Goal: Complete application form: Complete application form

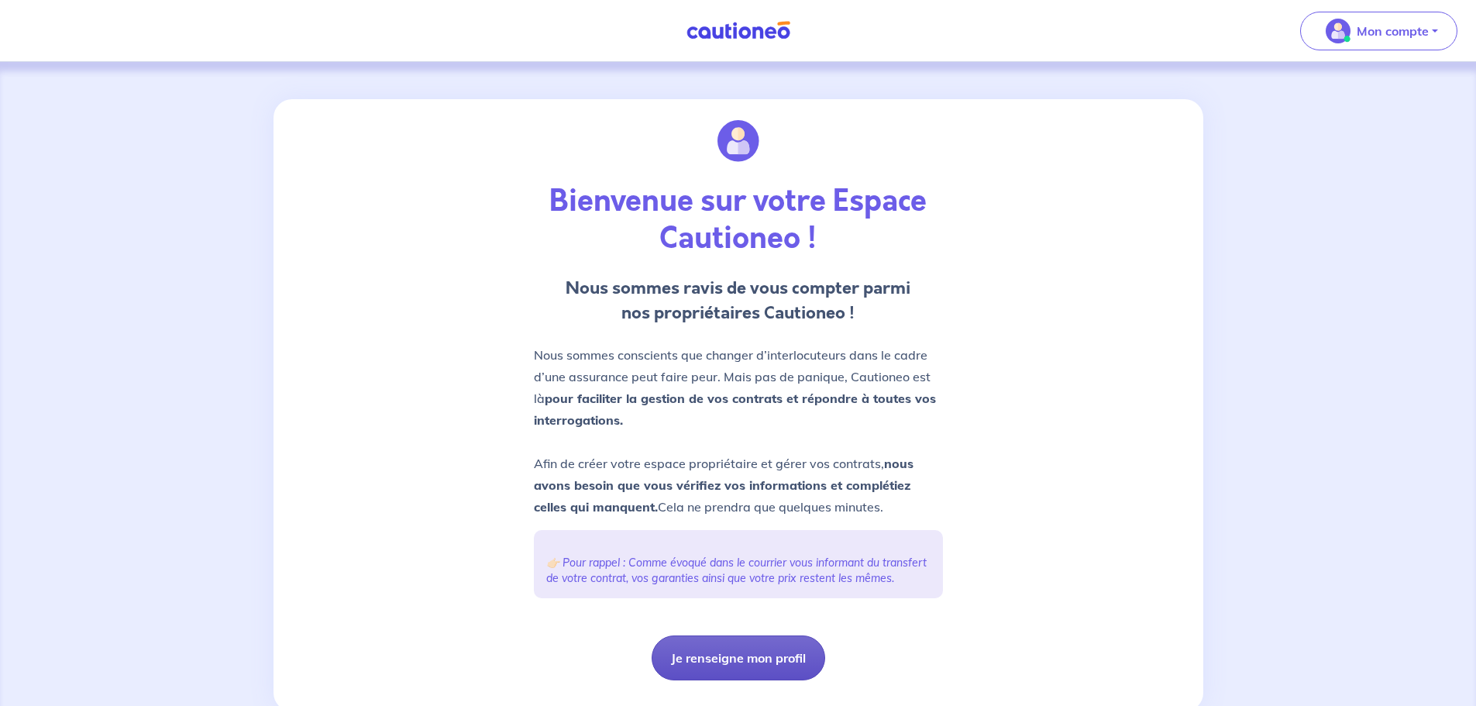
click at [694, 670] on button "Je renseigne mon profil" at bounding box center [739, 657] width 174 height 45
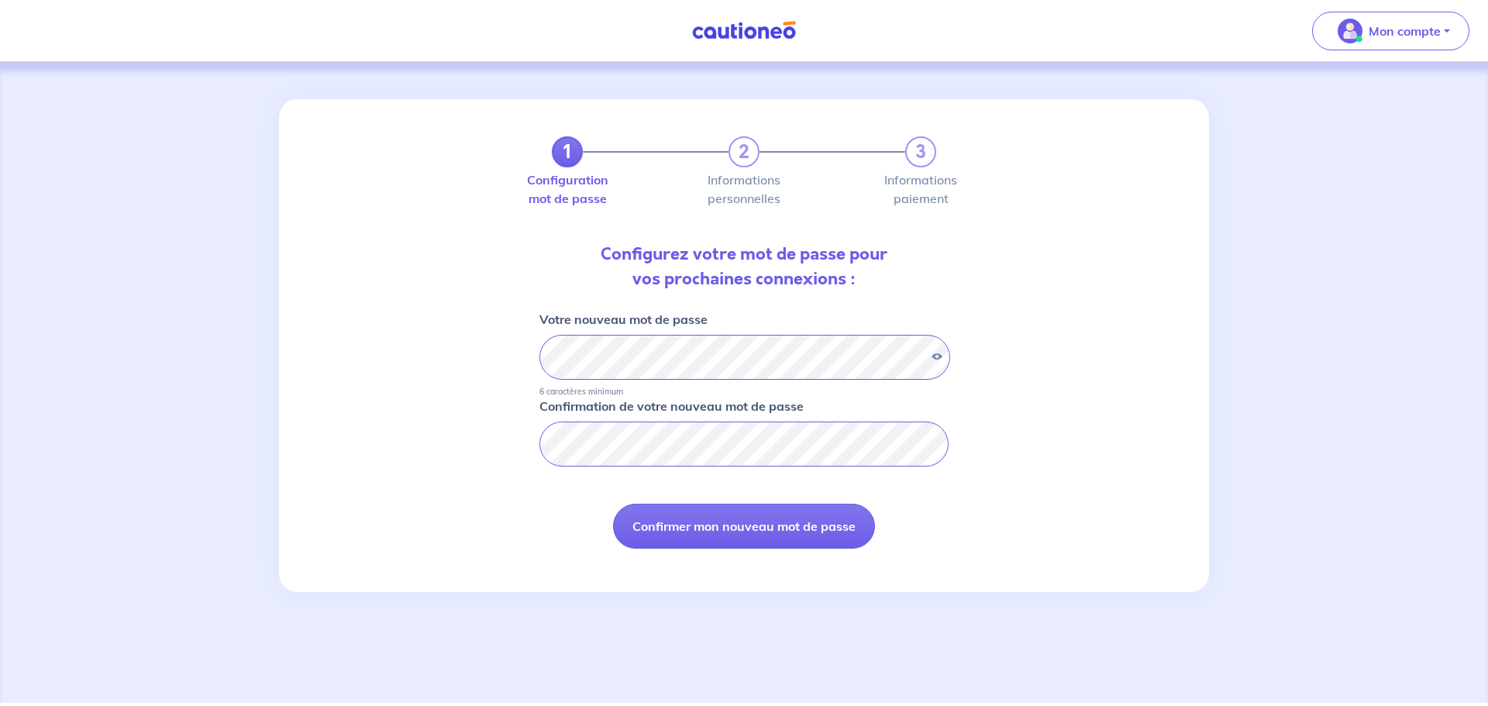
click at [423, 467] on div "1 2 3 Configuration mot de passe Informations personnelles Informations paiemen…" at bounding box center [744, 345] width 930 height 493
click at [649, 521] on button "Confirmer mon nouveau mot de passe" at bounding box center [744, 526] width 262 height 45
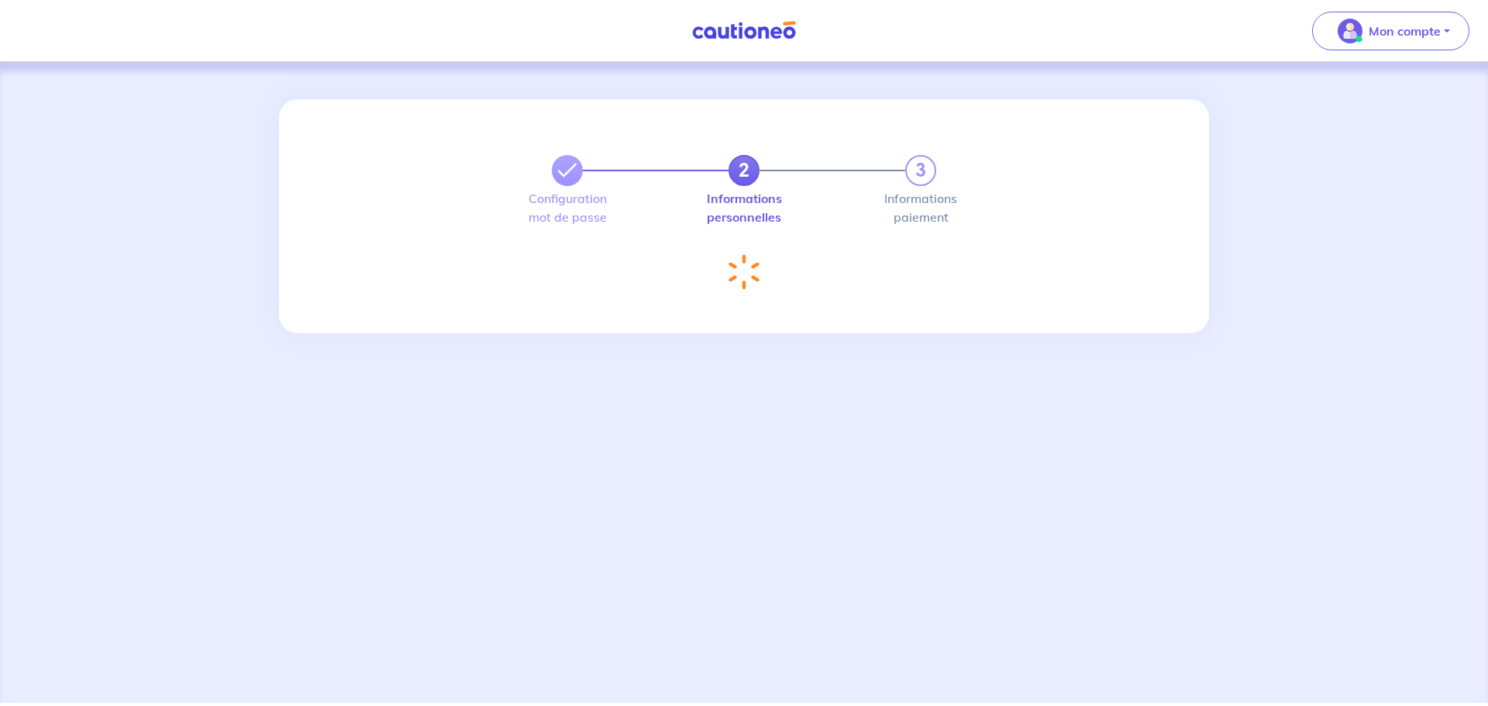
select select "FR"
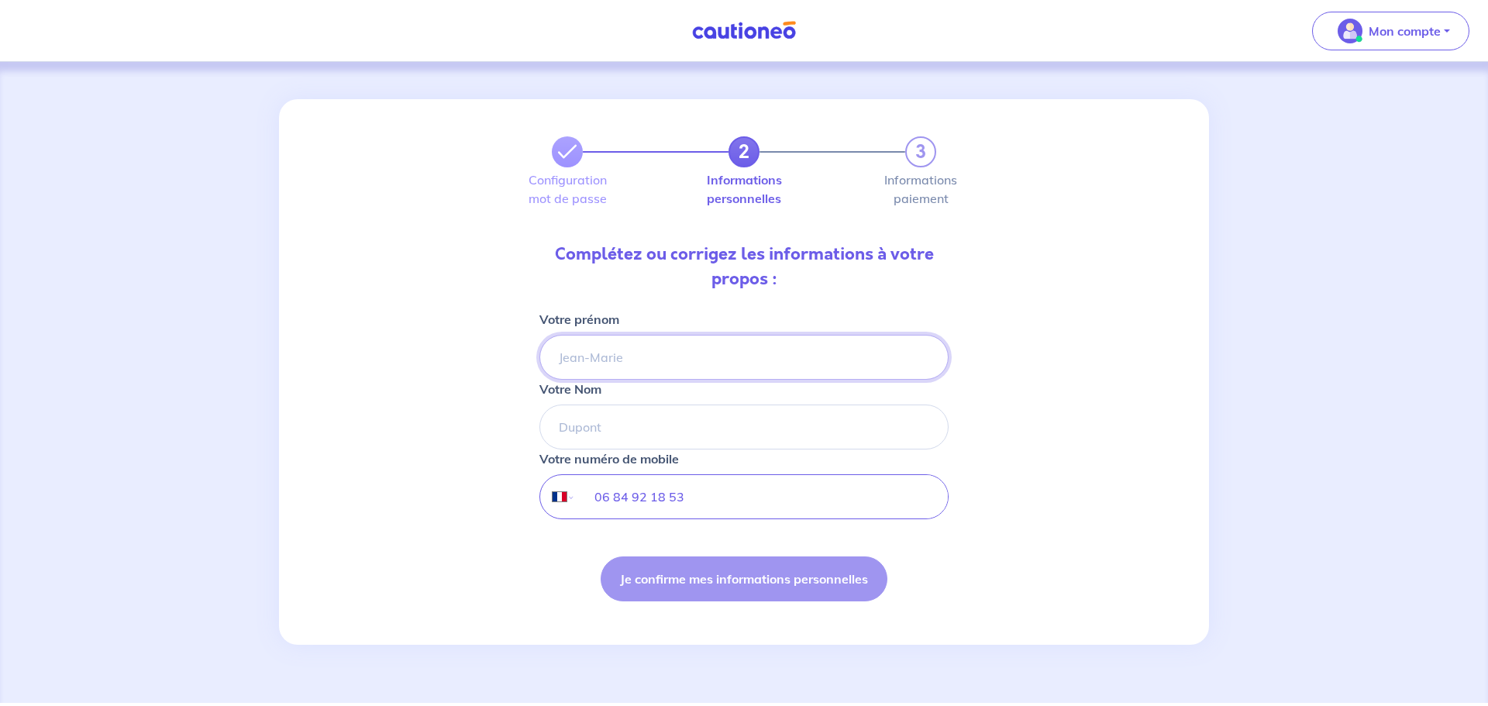
click at [687, 363] on input "Votre prénom" at bounding box center [743, 357] width 409 height 45
type input "[PERSON_NAME]"
type input "SAIMAN"
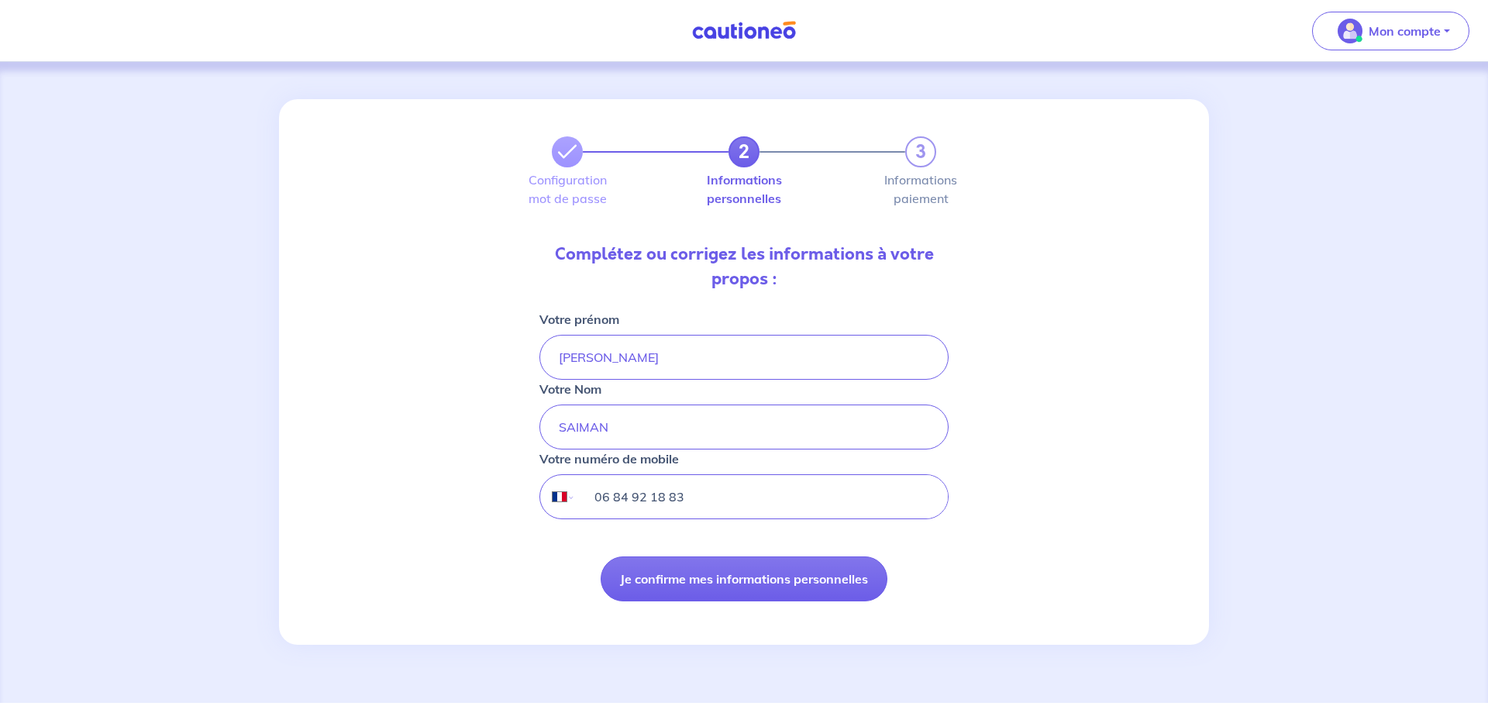
click at [677, 498] on input "06 84 92 18 83" at bounding box center [762, 496] width 372 height 43
type input "06 84 92 18 53"
click at [1143, 473] on div "2 3 Configuration mot de passe Informations personnelles Informations paiement …" at bounding box center [744, 372] width 930 height 546
click at [789, 573] on button "Je confirme mes informations personnelles" at bounding box center [744, 578] width 287 height 45
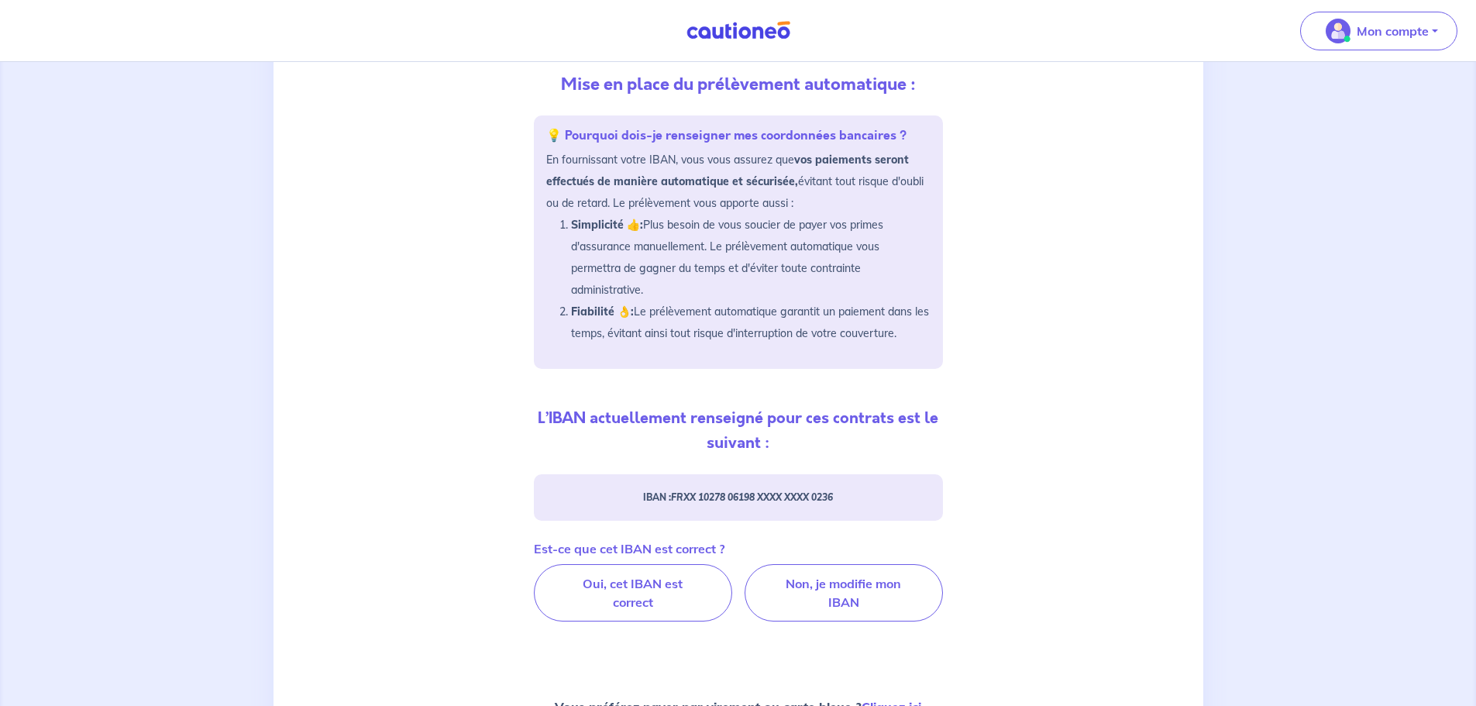
scroll to position [176, 0]
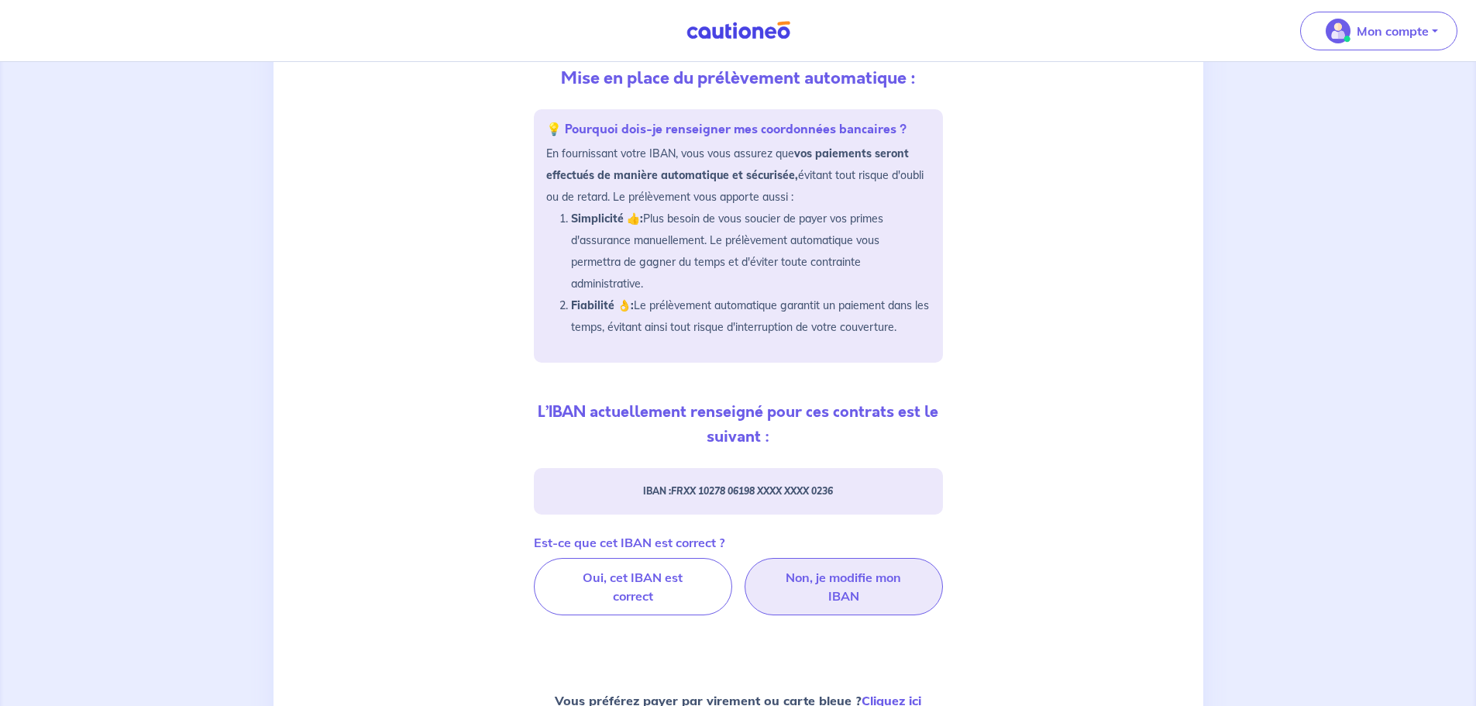
click at [827, 589] on label "Non, je modifie mon IBAN" at bounding box center [844, 586] width 198 height 57
click at [743, 568] on input "Non, je modifie mon IBAN" at bounding box center [738, 563] width 10 height 10
radio input "true"
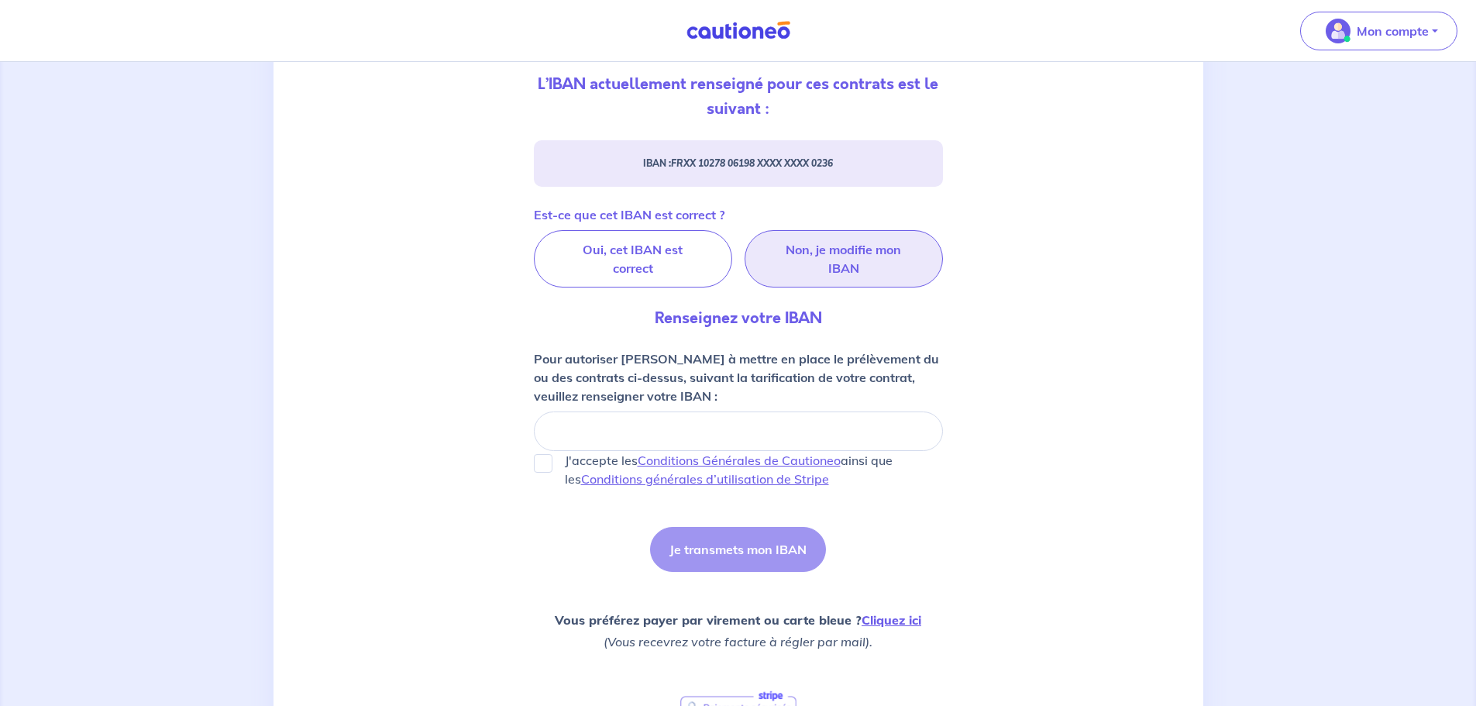
scroll to position [510, 0]
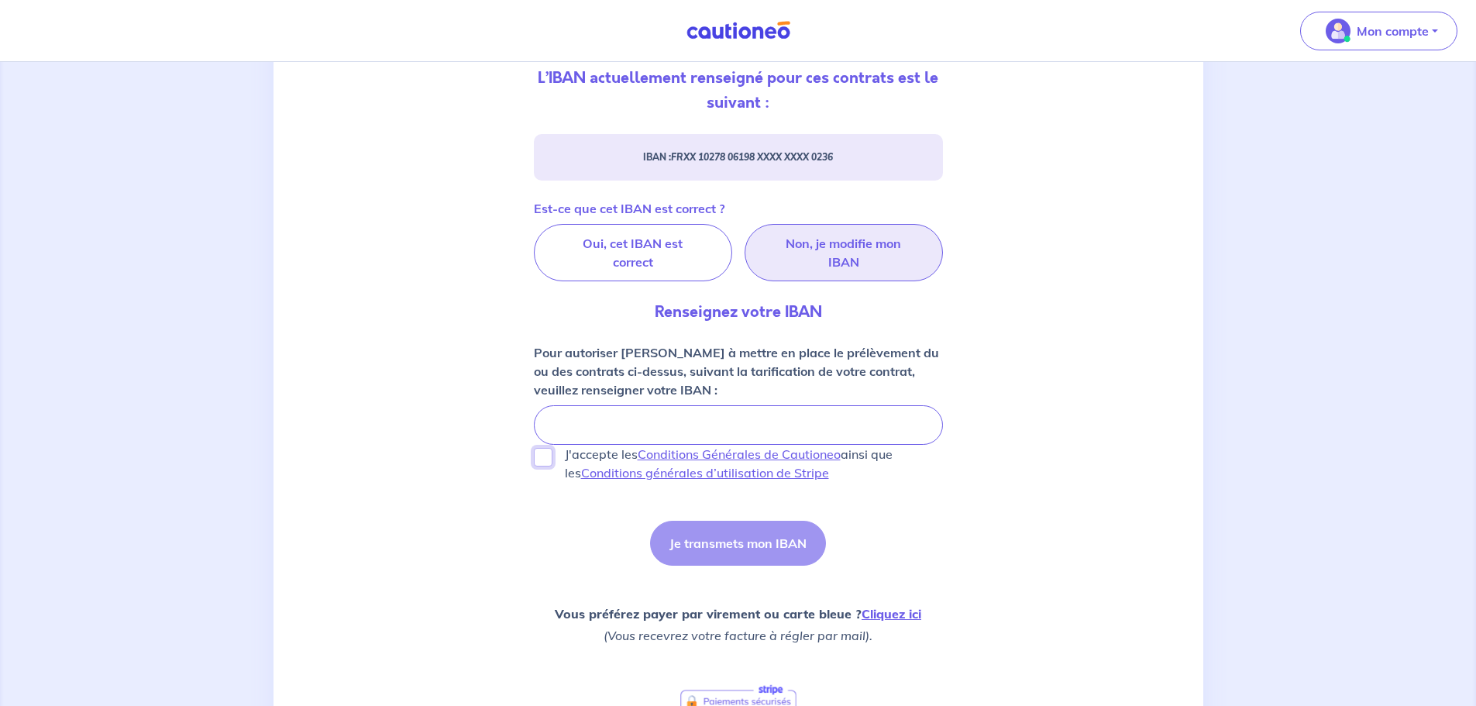
click at [546, 449] on input "J'accepte les Conditions Générales de Cautioneo ainsi que les Conditions généra…" at bounding box center [543, 457] width 19 height 19
checkbox input "true"
click at [875, 611] on link "Cliquez ici" at bounding box center [892, 613] width 60 height 15
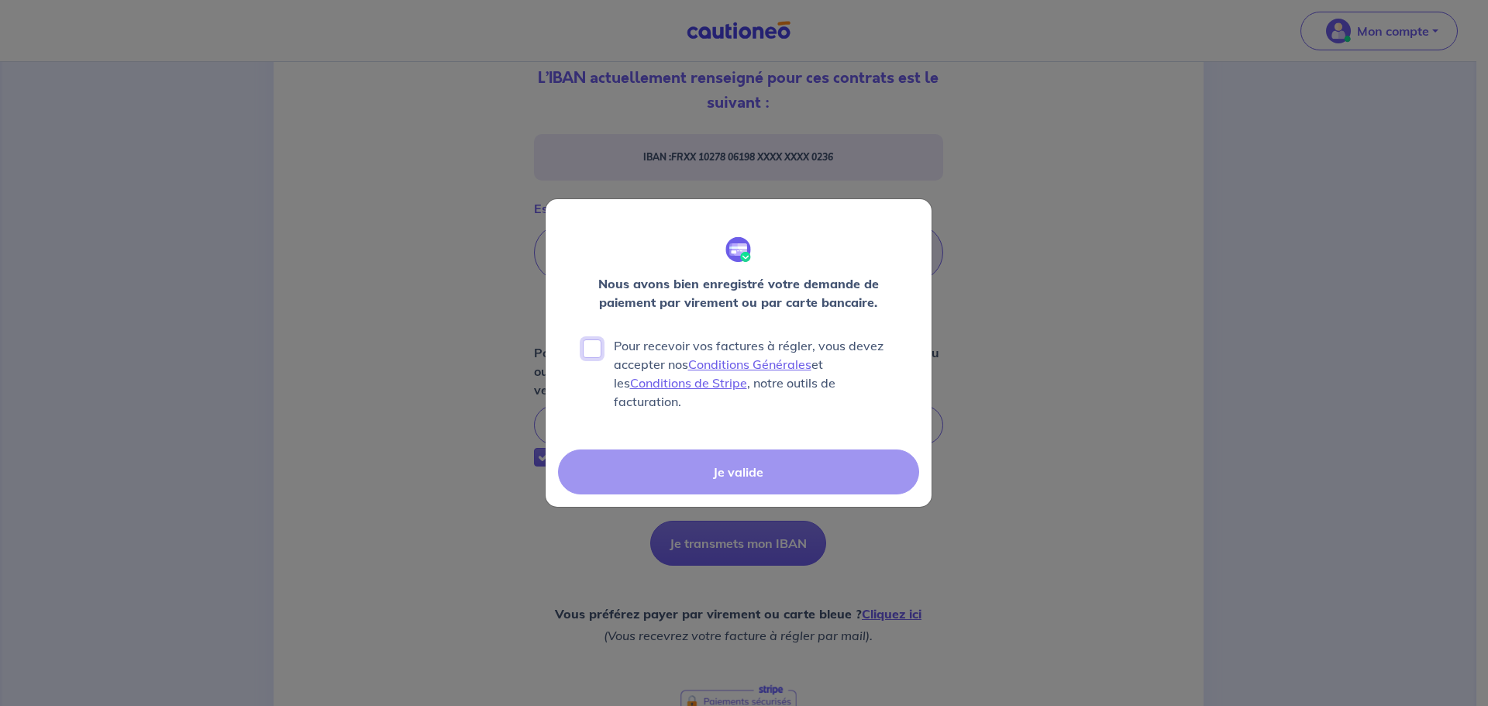
click at [593, 358] on input "Pour recevoir vos factures à régler, vous devez accepter nos Conditions Général…" at bounding box center [592, 348] width 19 height 19
checkbox input "true"
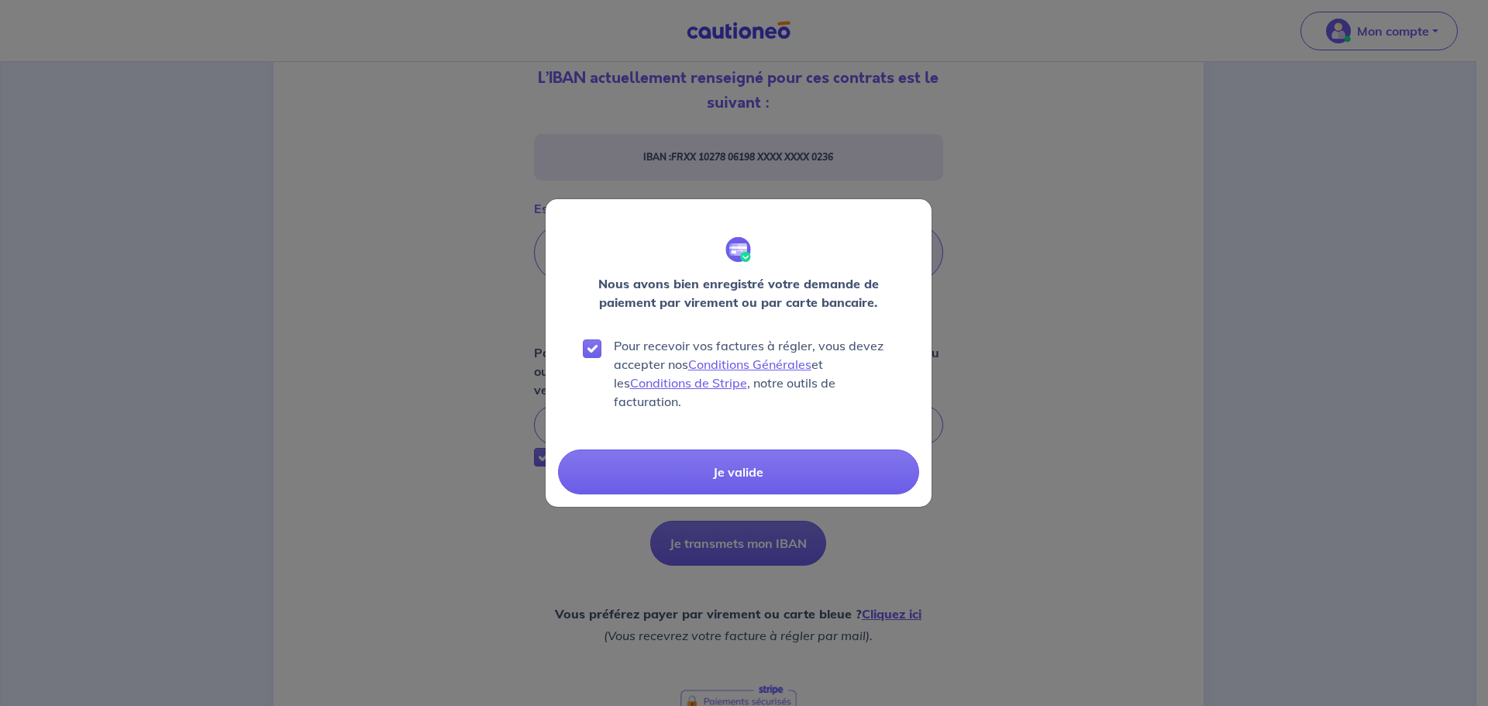
click at [653, 437] on div "Je valide" at bounding box center [739, 472] width 386 height 70
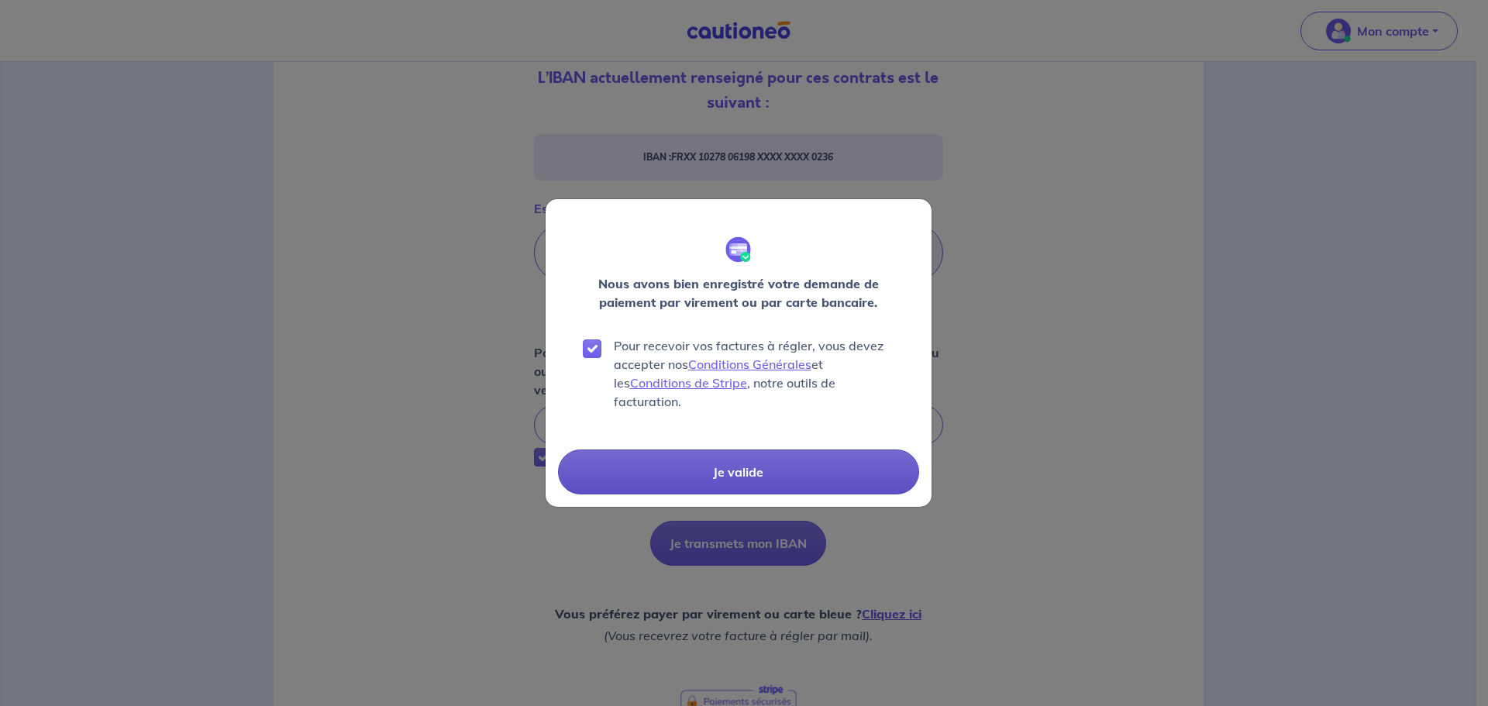
click at [663, 449] on button "Je valide" at bounding box center [738, 471] width 361 height 45
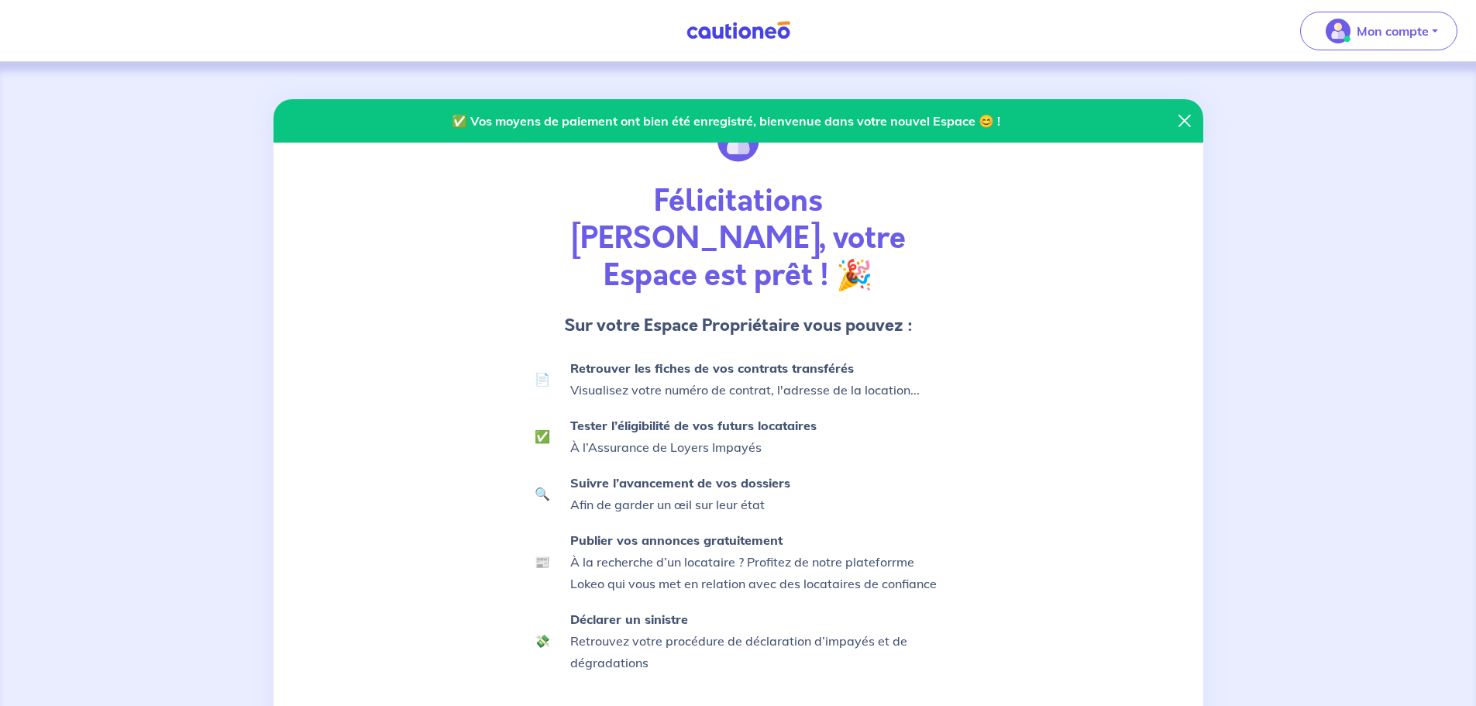
scroll to position [193, 0]
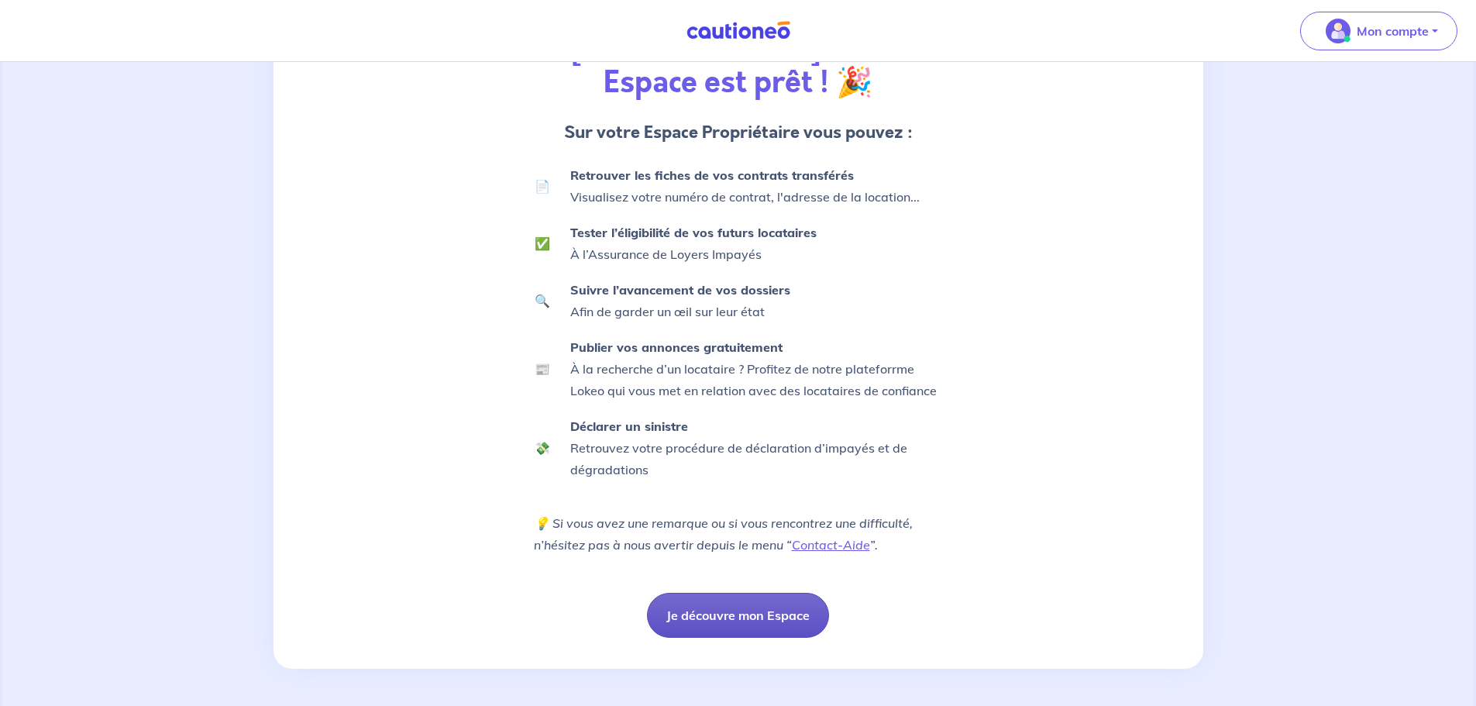
click at [735, 611] on button "Je découvre mon Espace" at bounding box center [738, 615] width 182 height 45
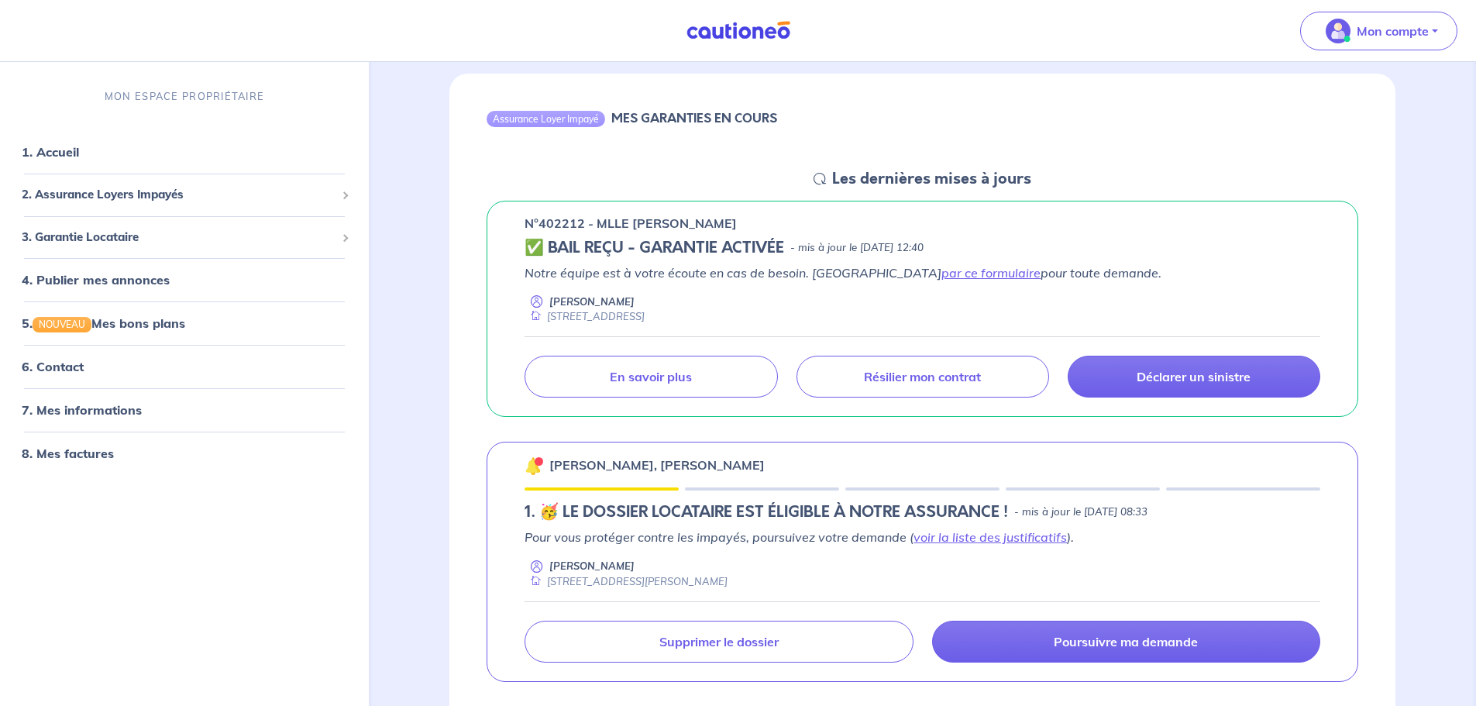
scroll to position [132, 0]
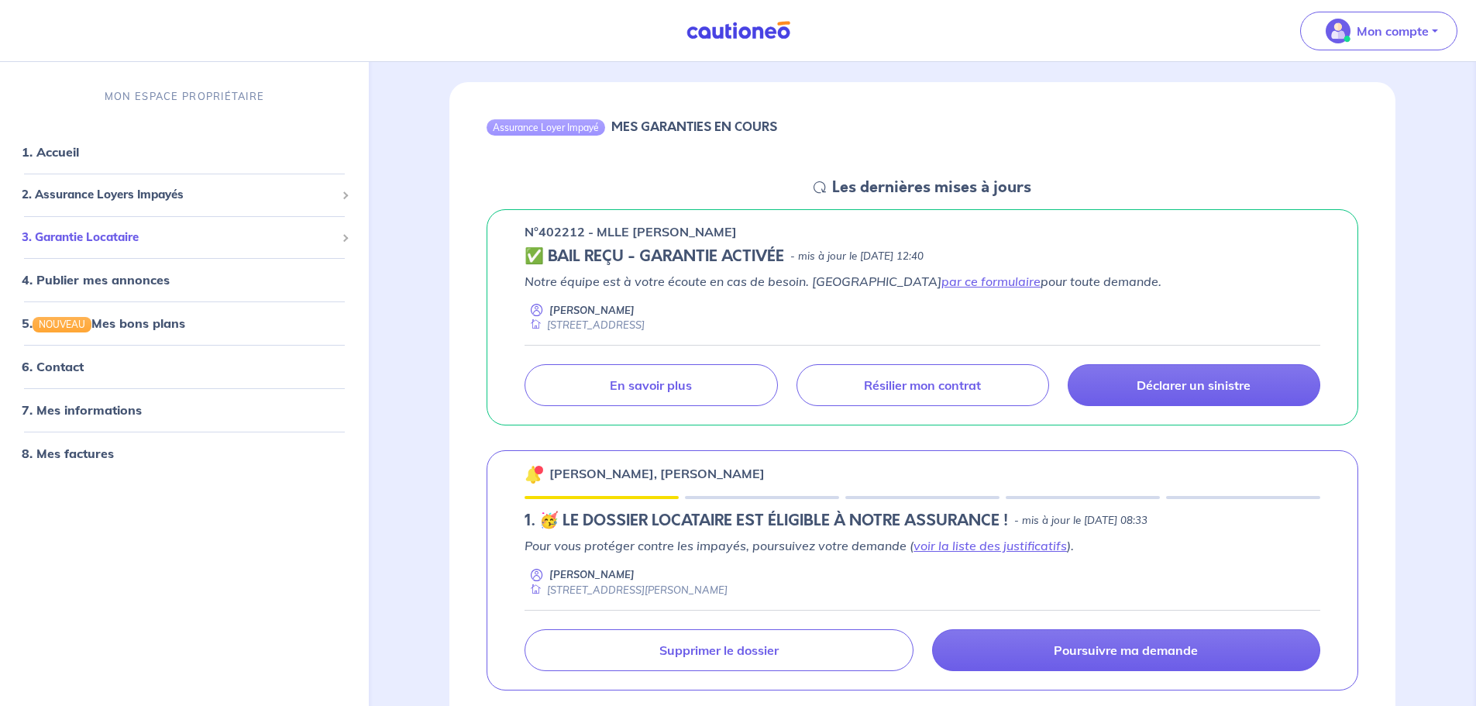
click at [209, 239] on span "3. Garantie Locataire" at bounding box center [179, 238] width 314 height 18
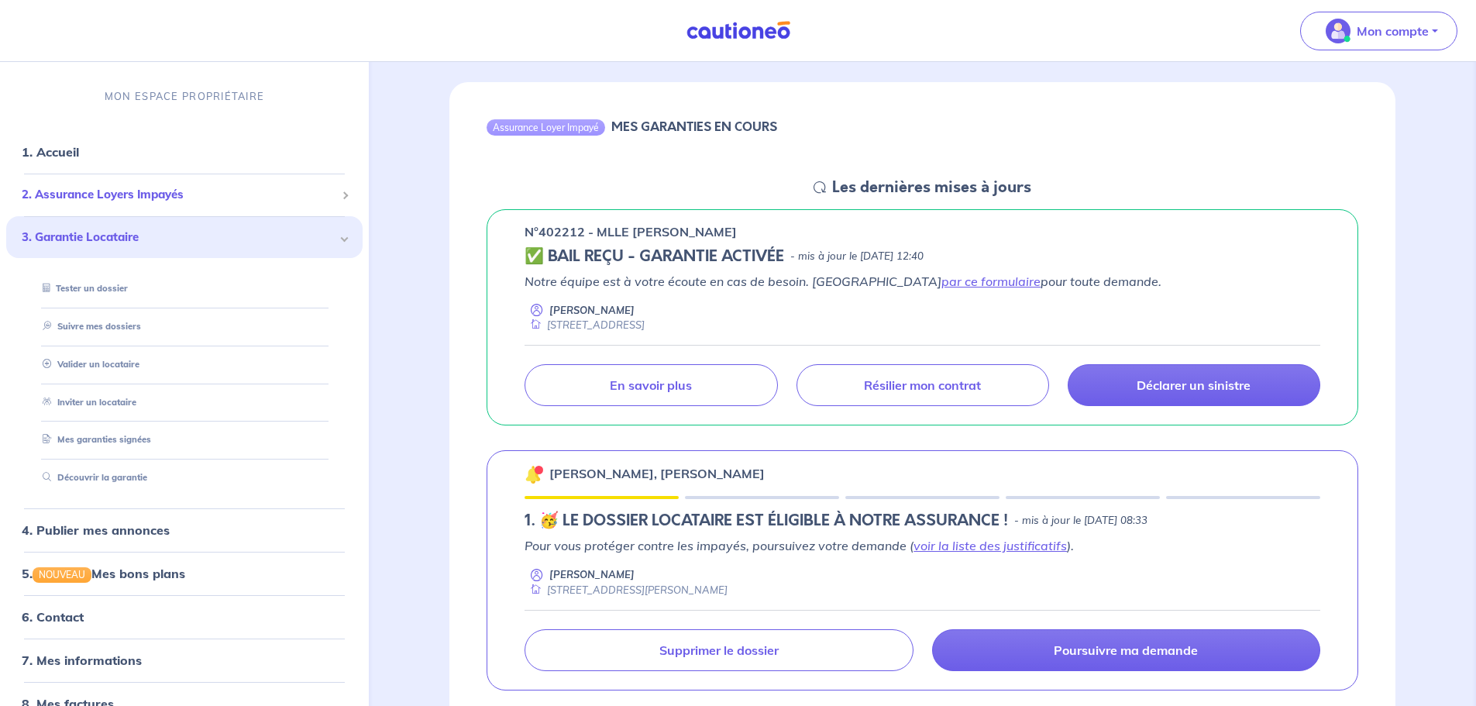
click at [196, 191] on span "2. Assurance Loyers Impayés" at bounding box center [179, 195] width 314 height 18
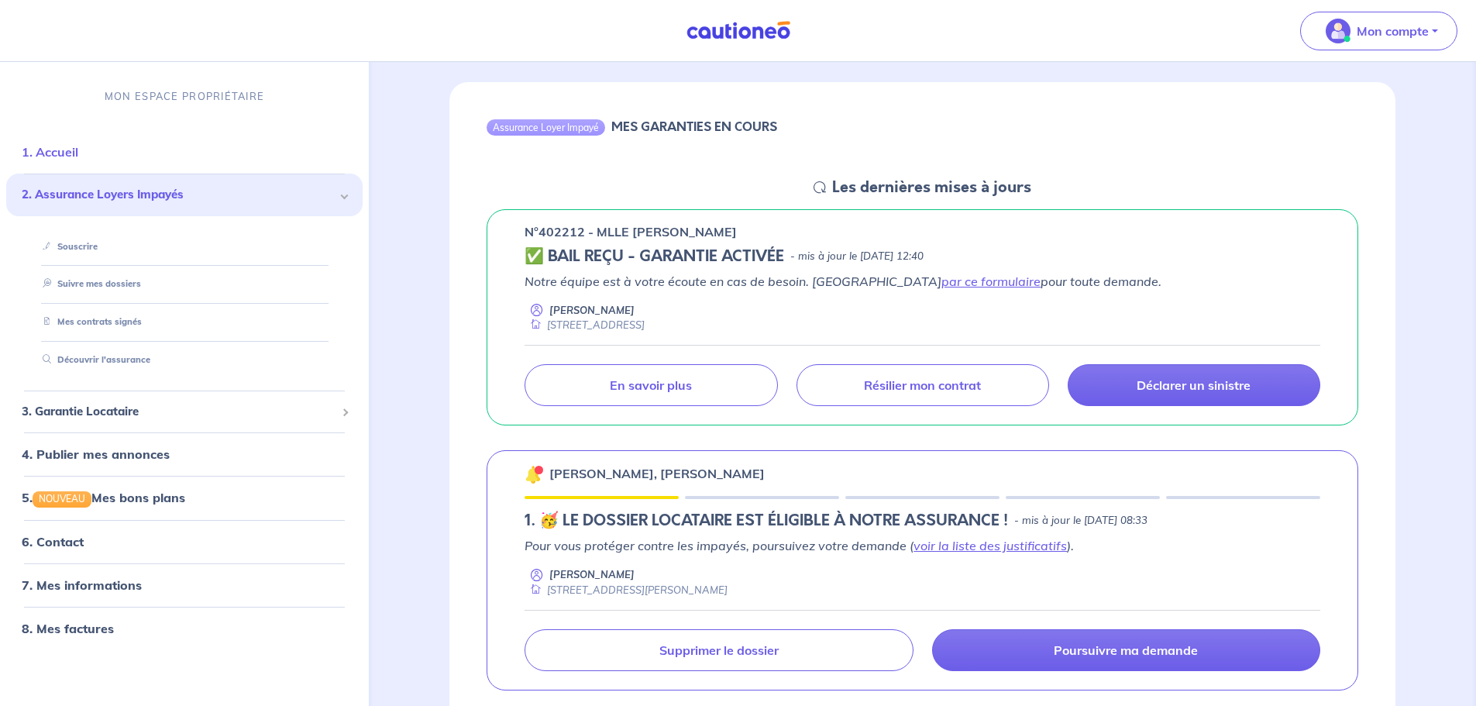
click at [78, 153] on link "1. Accueil" at bounding box center [50, 151] width 57 height 15
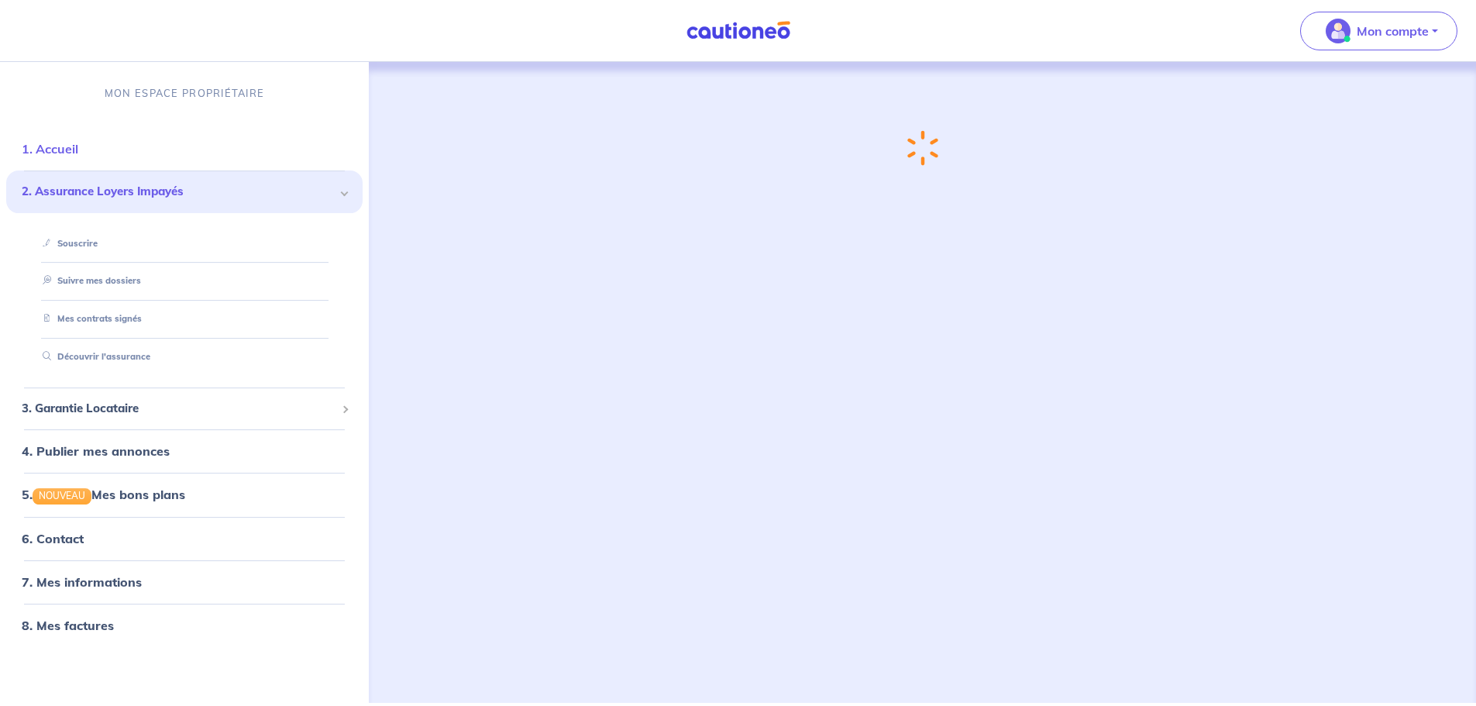
scroll to position [0, 0]
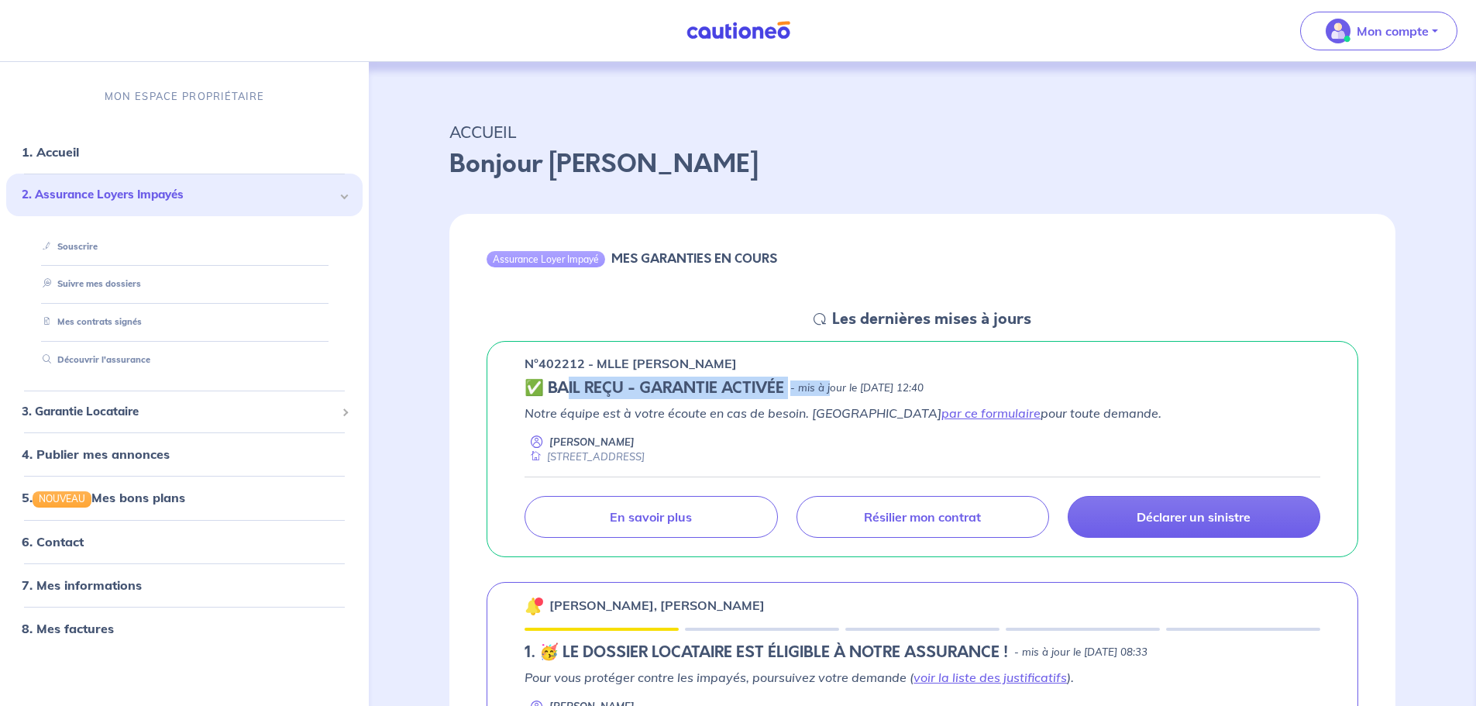
drag, startPoint x: 573, startPoint y: 390, endPoint x: 831, endPoint y: 380, distance: 258.3
click at [831, 380] on div "✅ BAIL REÇU - GARANTIE ACTIVÉE - mis à jour le [DATE] 12:40" at bounding box center [923, 388] width 796 height 19
click at [831, 380] on p "- mis à jour le [DATE] 12:40" at bounding box center [856, 387] width 133 height 15
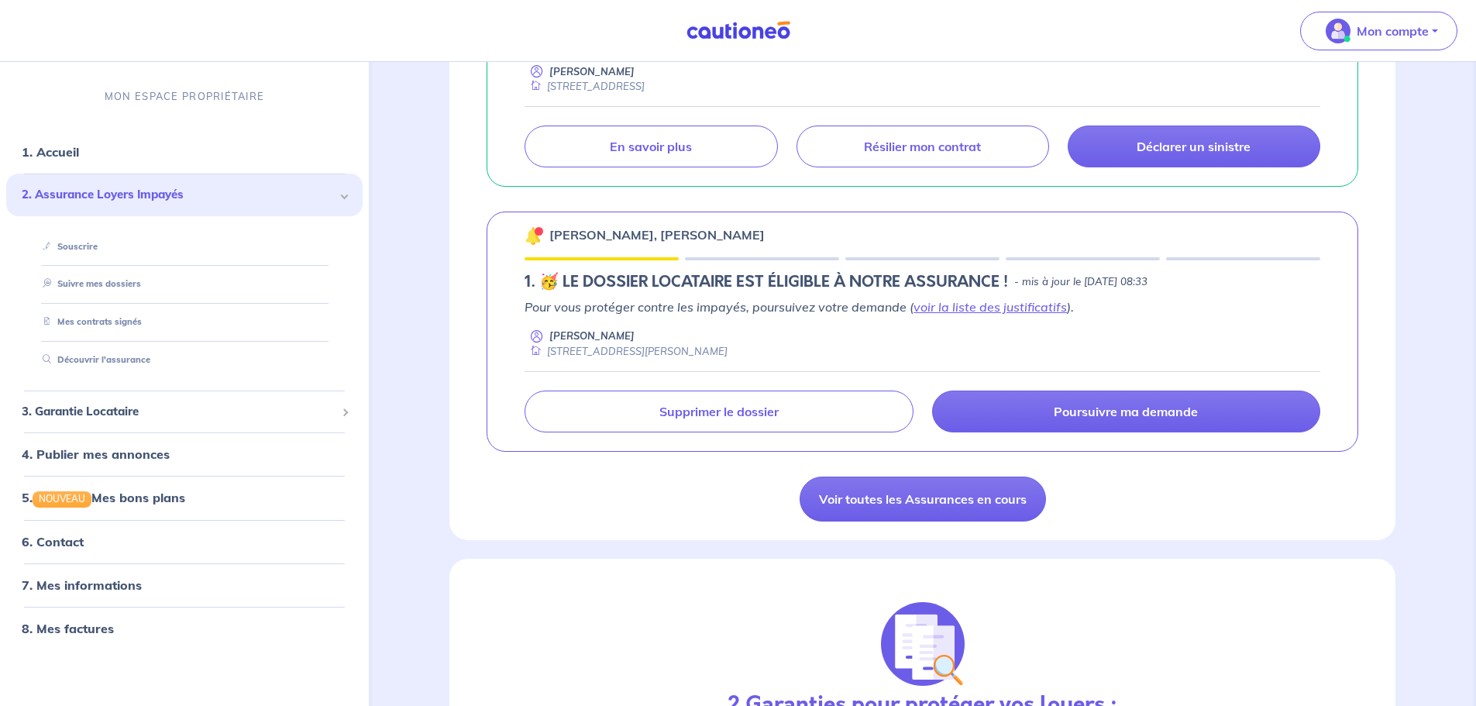
scroll to position [372, 0]
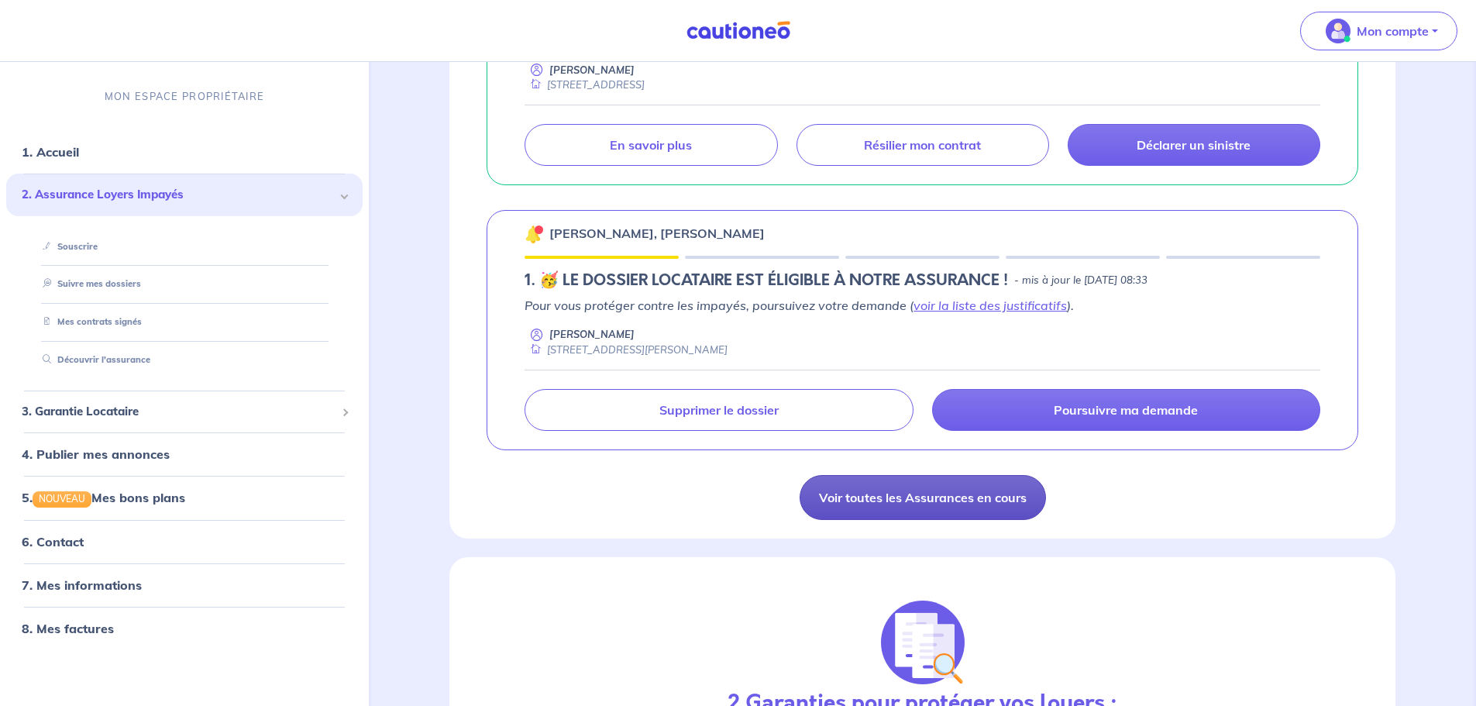
click at [1001, 487] on link "Voir toutes les Assurances en cours" at bounding box center [923, 497] width 246 height 45
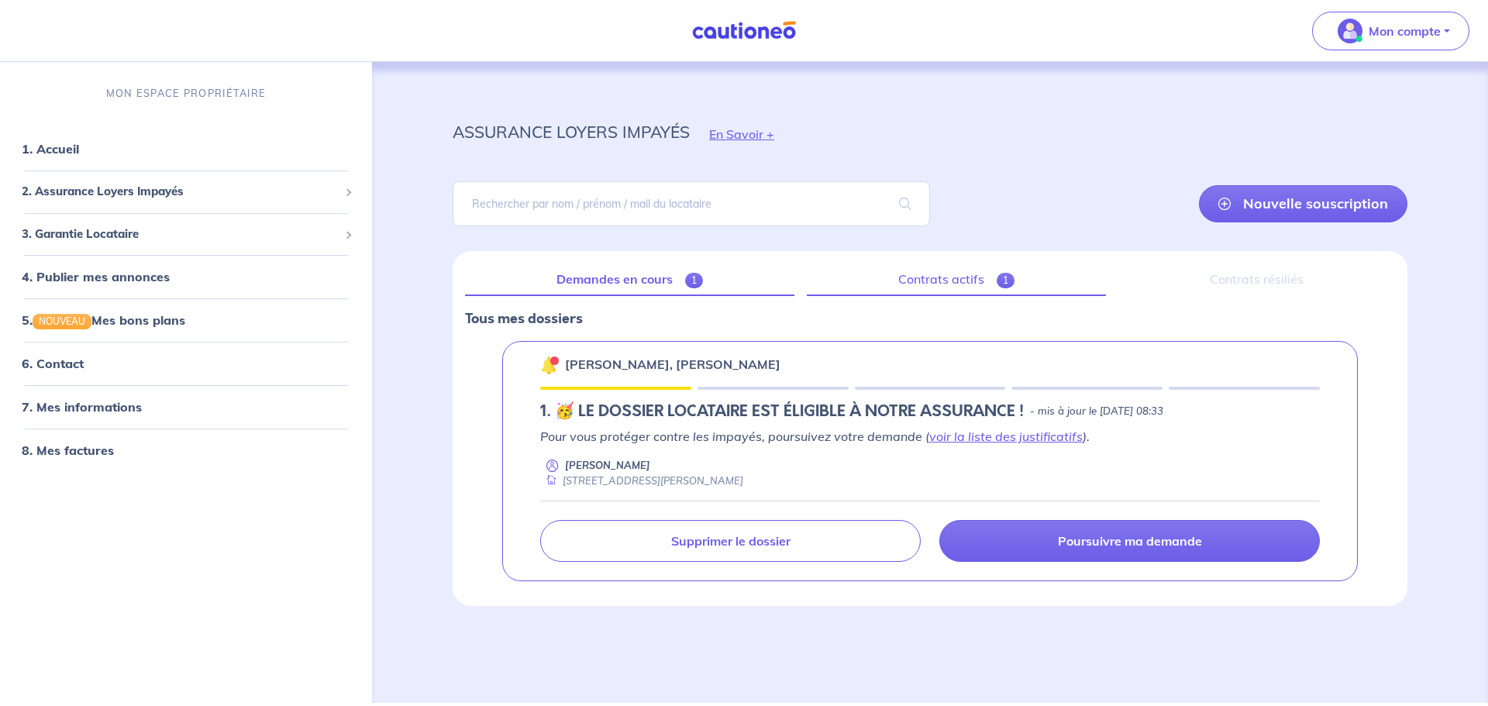
click at [973, 270] on link "Contrats actifs 1" at bounding box center [956, 279] width 299 height 33
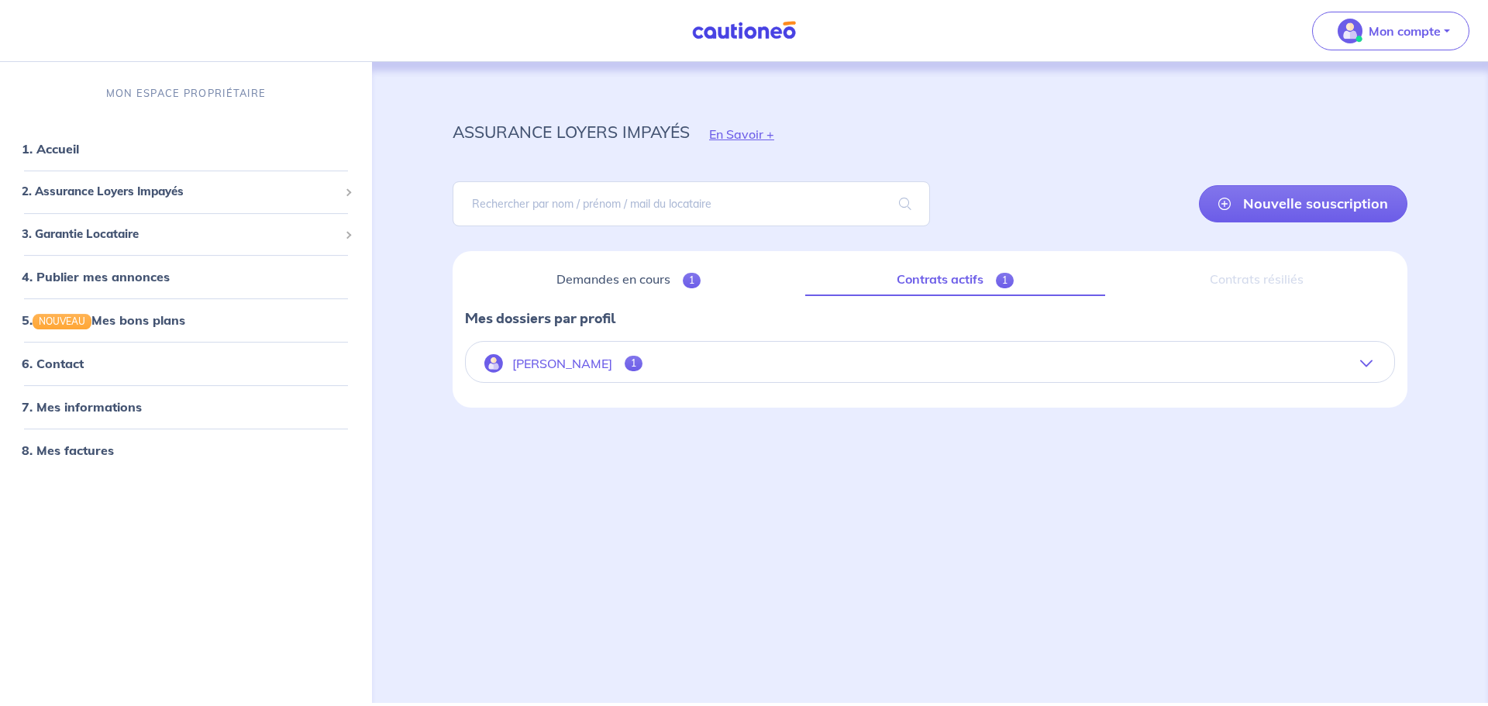
click at [785, 373] on button "[PERSON_NAME] 1" at bounding box center [930, 363] width 928 height 37
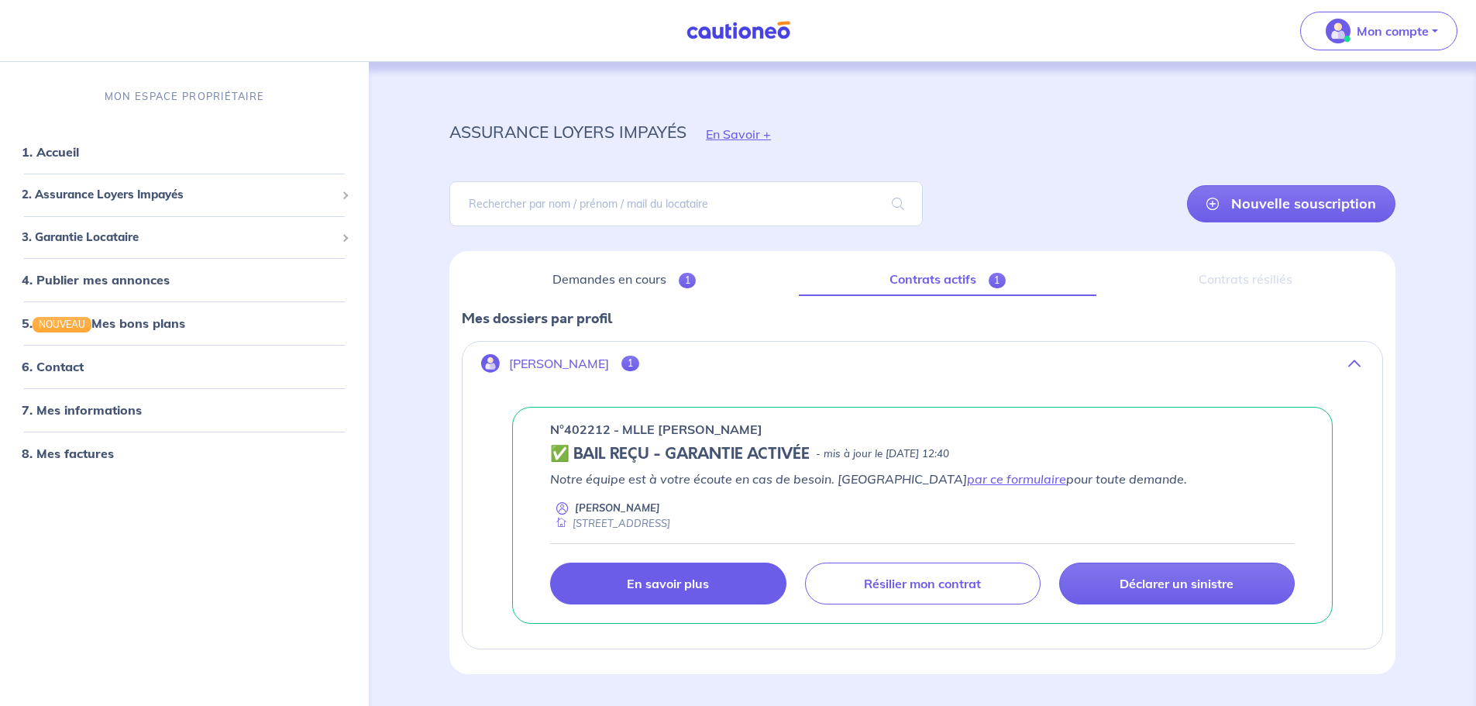
click at [729, 577] on link "En savoir plus" at bounding box center [668, 584] width 236 height 42
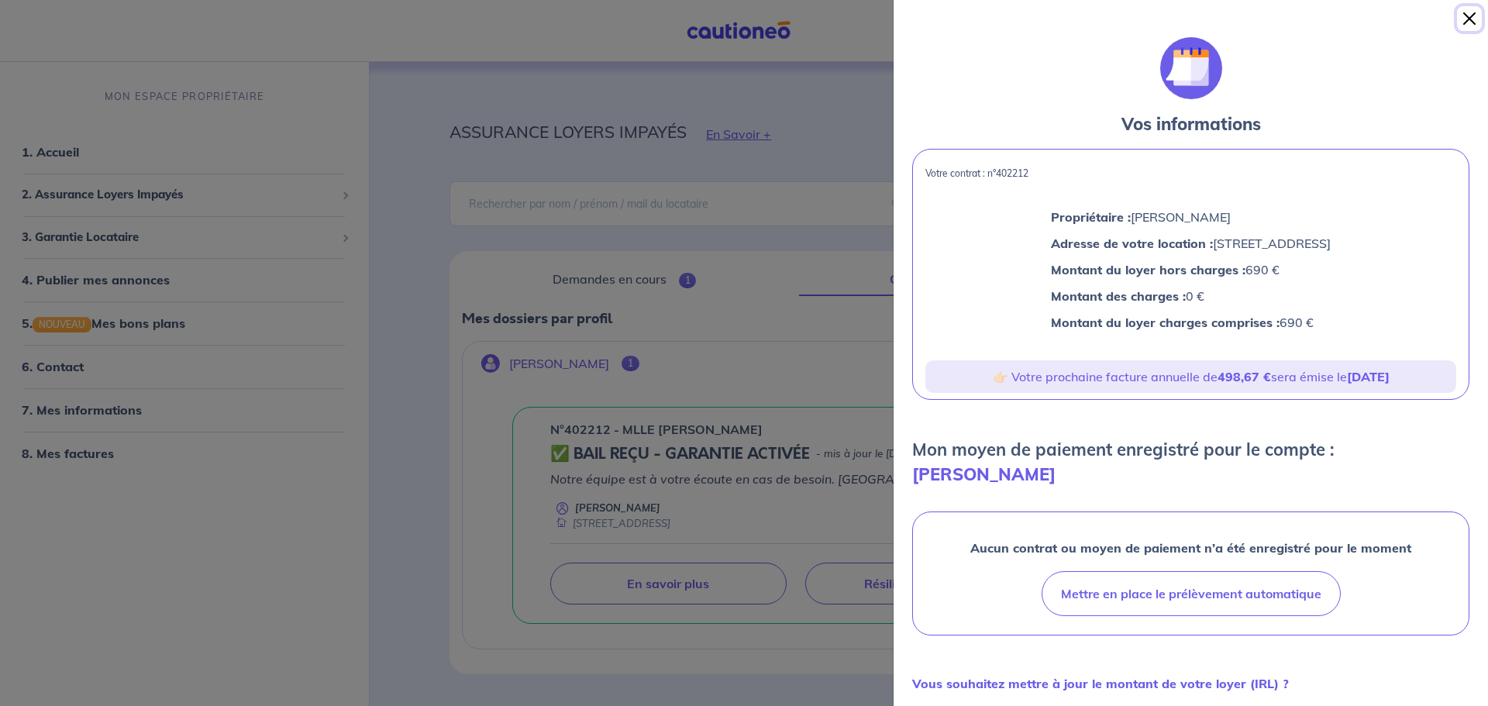
click at [1472, 7] on button "Close" at bounding box center [1469, 18] width 25 height 25
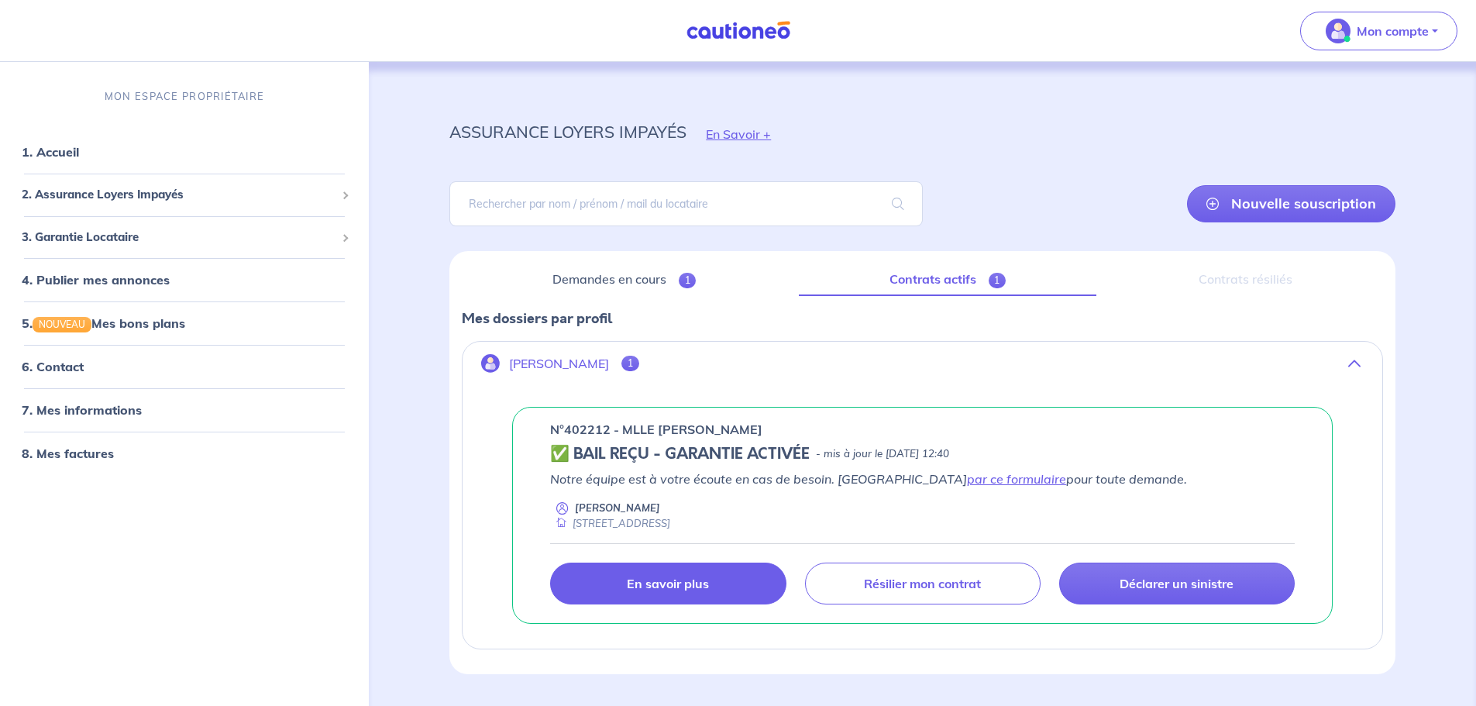
click at [733, 597] on link "En savoir plus" at bounding box center [668, 584] width 236 height 42
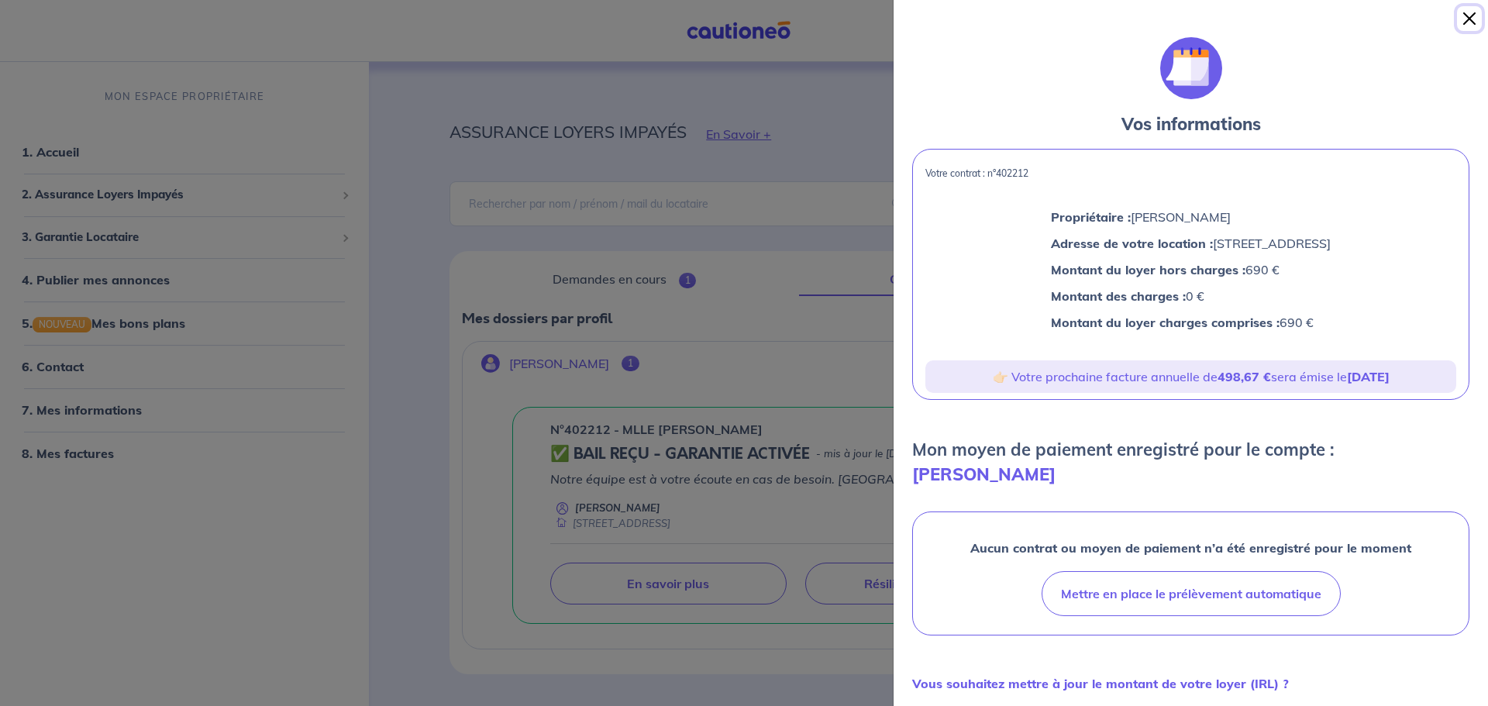
click at [1472, 16] on button "Close" at bounding box center [1469, 18] width 25 height 25
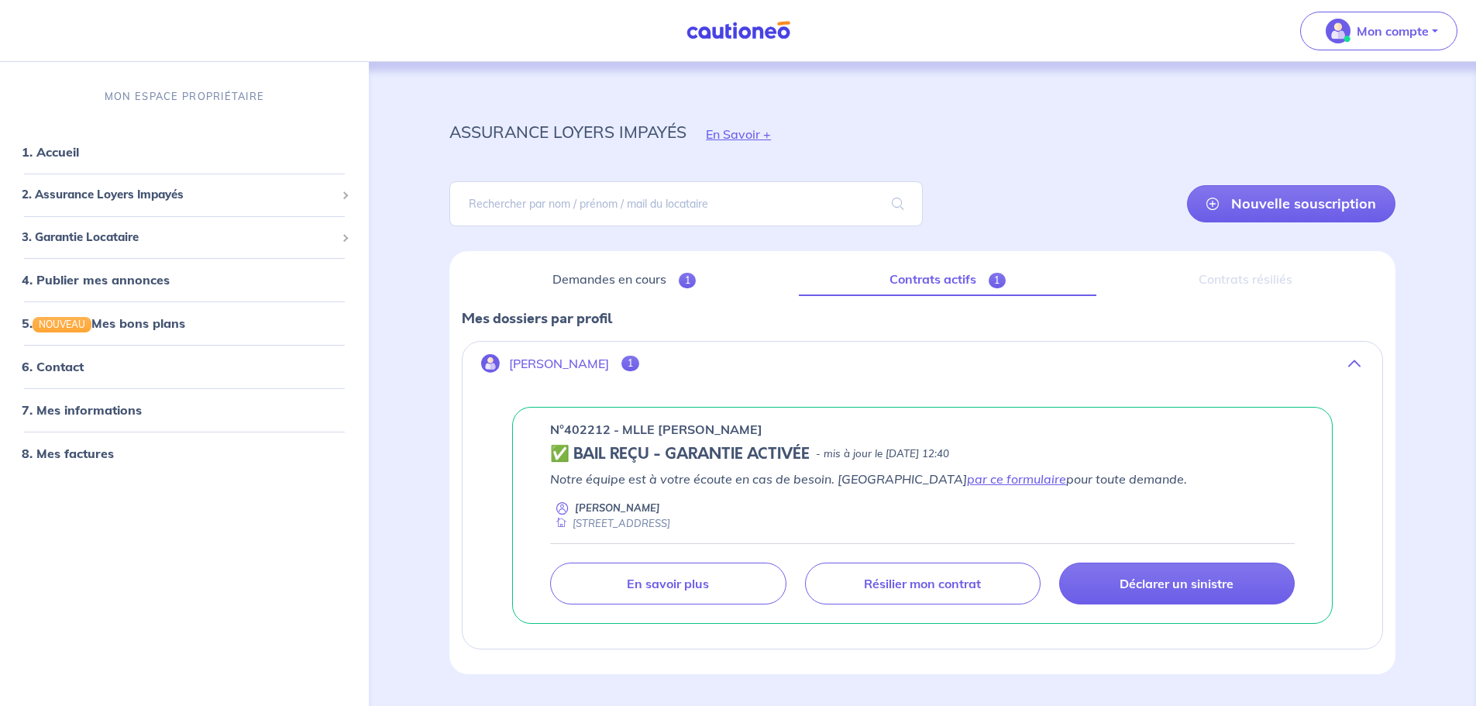
click at [1282, 281] on div "Contrats résiliés" at bounding box center [1246, 279] width 274 height 33
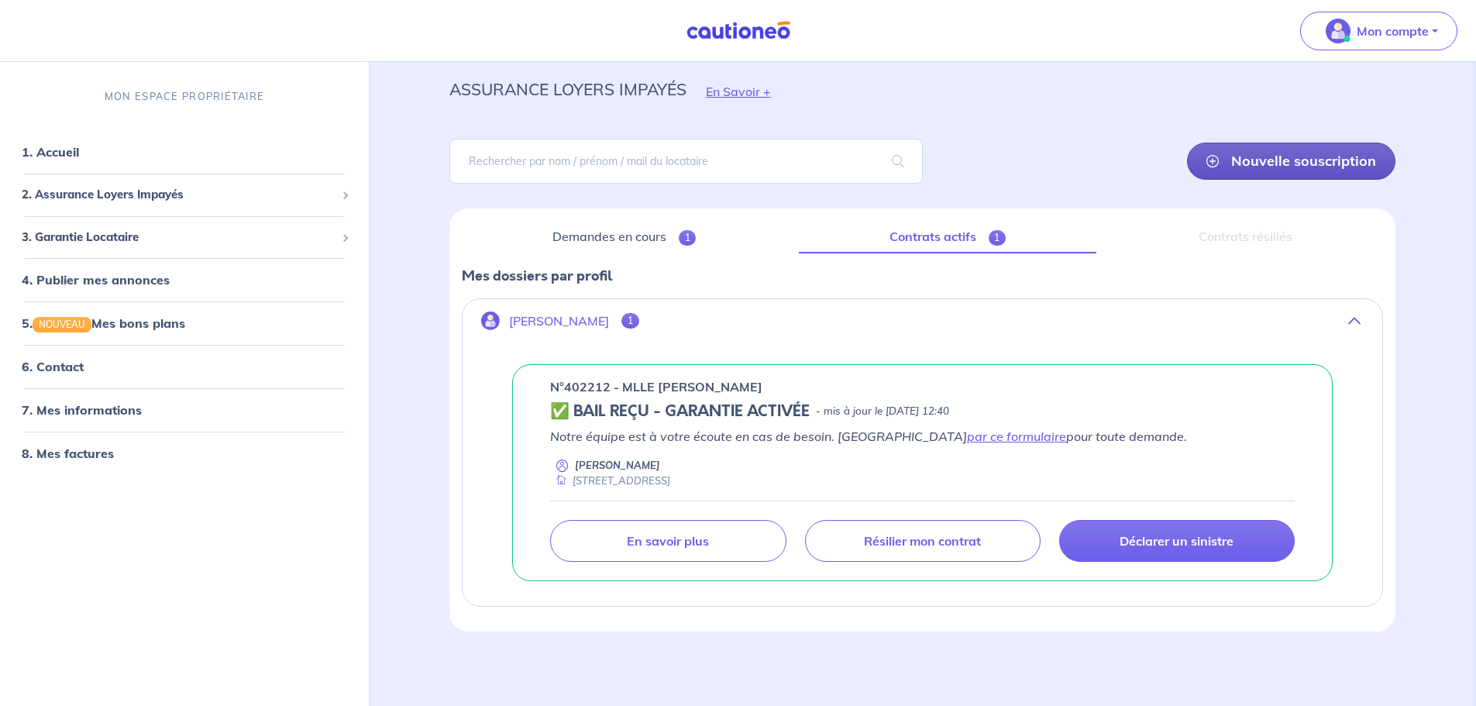
click at [1241, 152] on link "Nouvelle souscription" at bounding box center [1291, 161] width 208 height 37
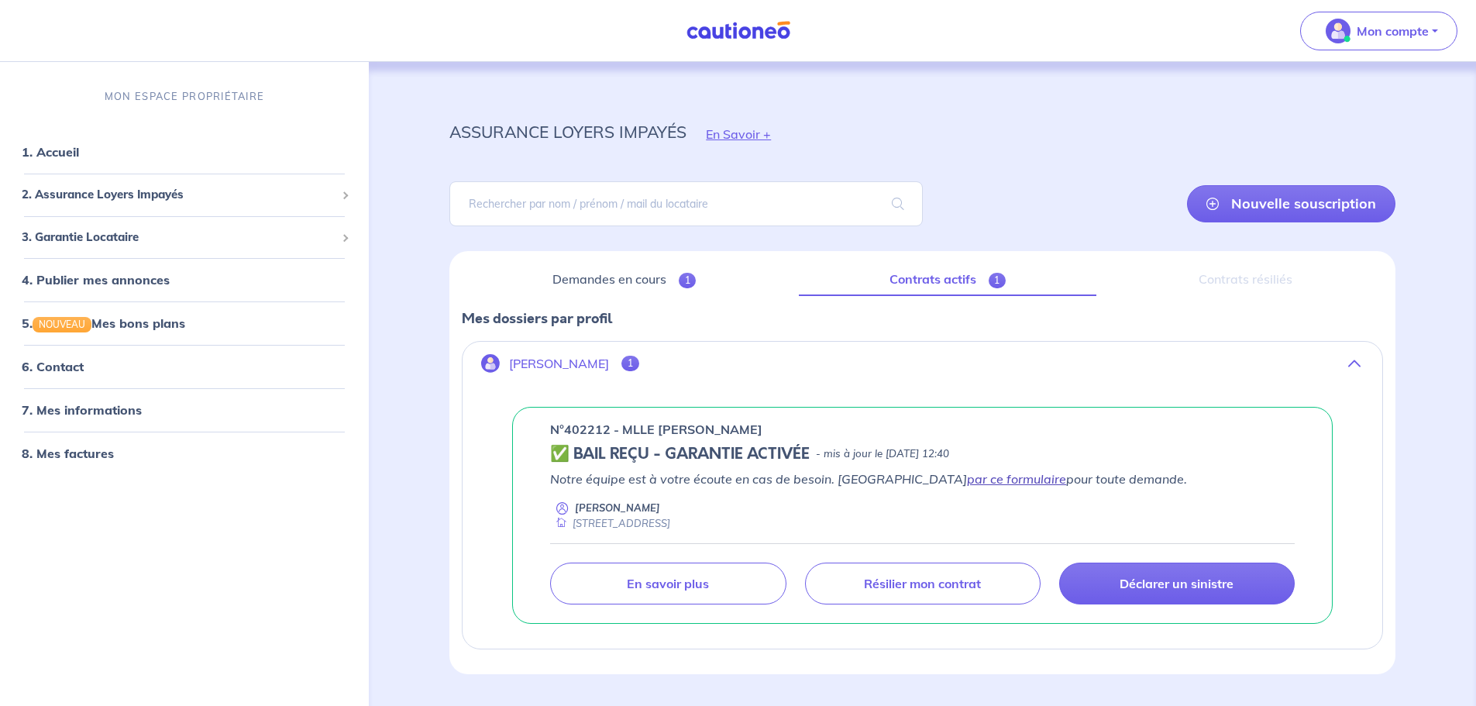
click at [967, 479] on link "par ce formulaire" at bounding box center [1016, 478] width 99 height 15
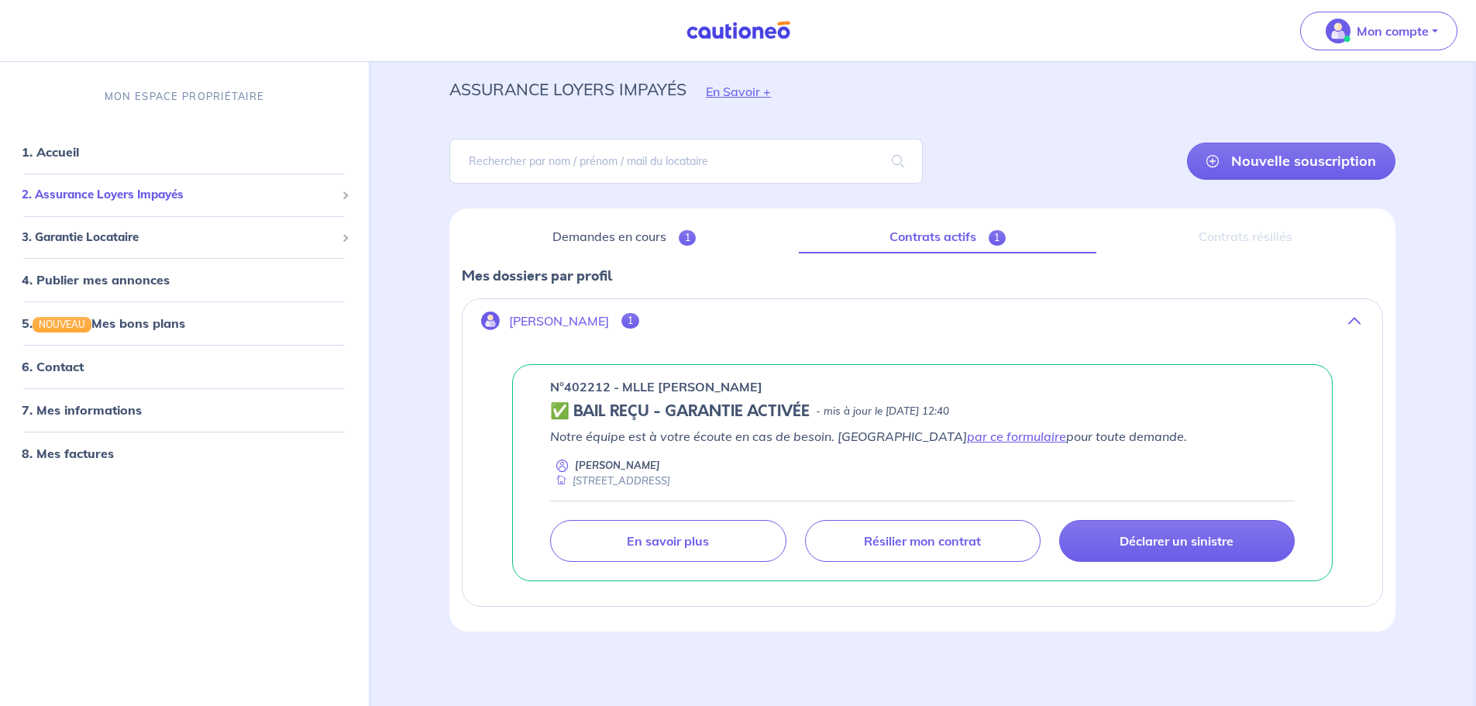
click at [213, 187] on span "2. Assurance Loyers Impayés" at bounding box center [179, 195] width 314 height 18
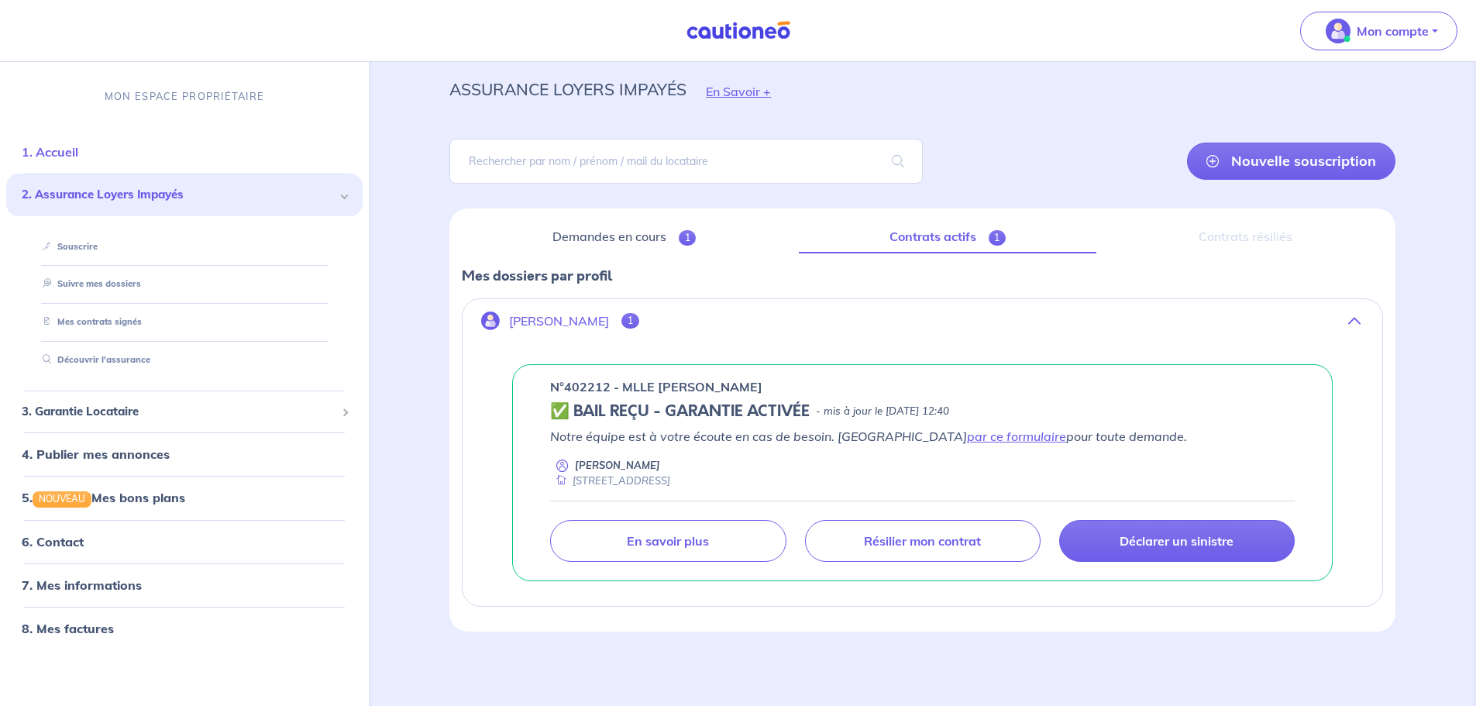
click at [78, 160] on link "1. Accueil" at bounding box center [50, 151] width 57 height 15
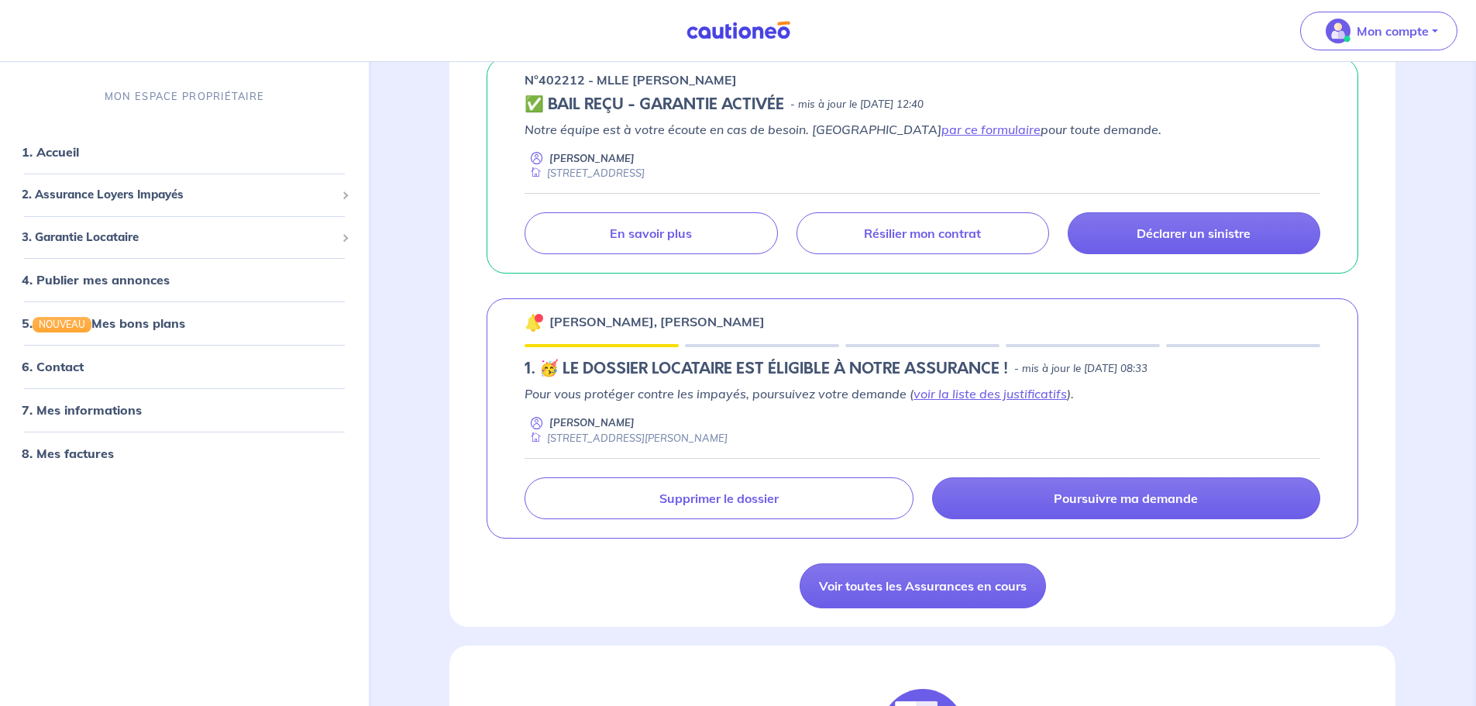
scroll to position [326, 0]
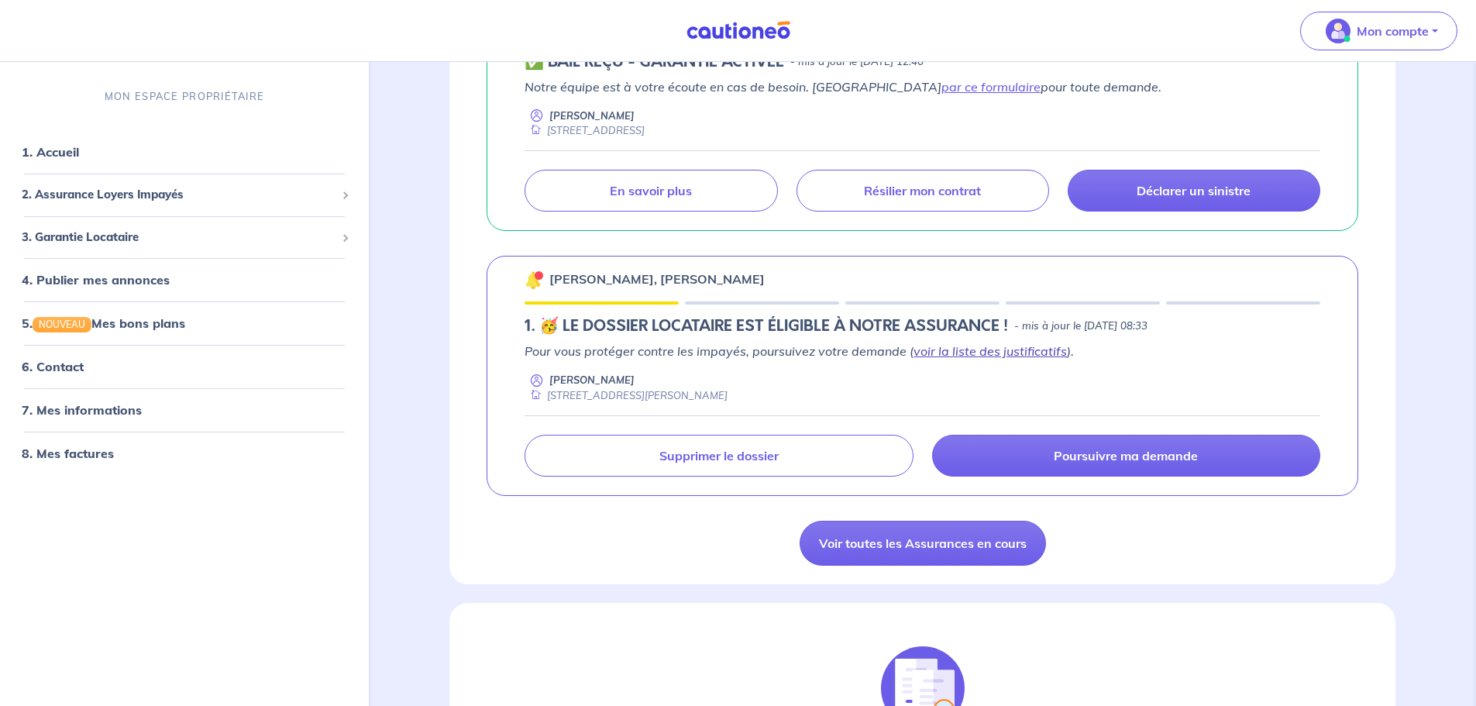
click at [992, 347] on link "voir la liste des justificatifs" at bounding box center [990, 350] width 153 height 15
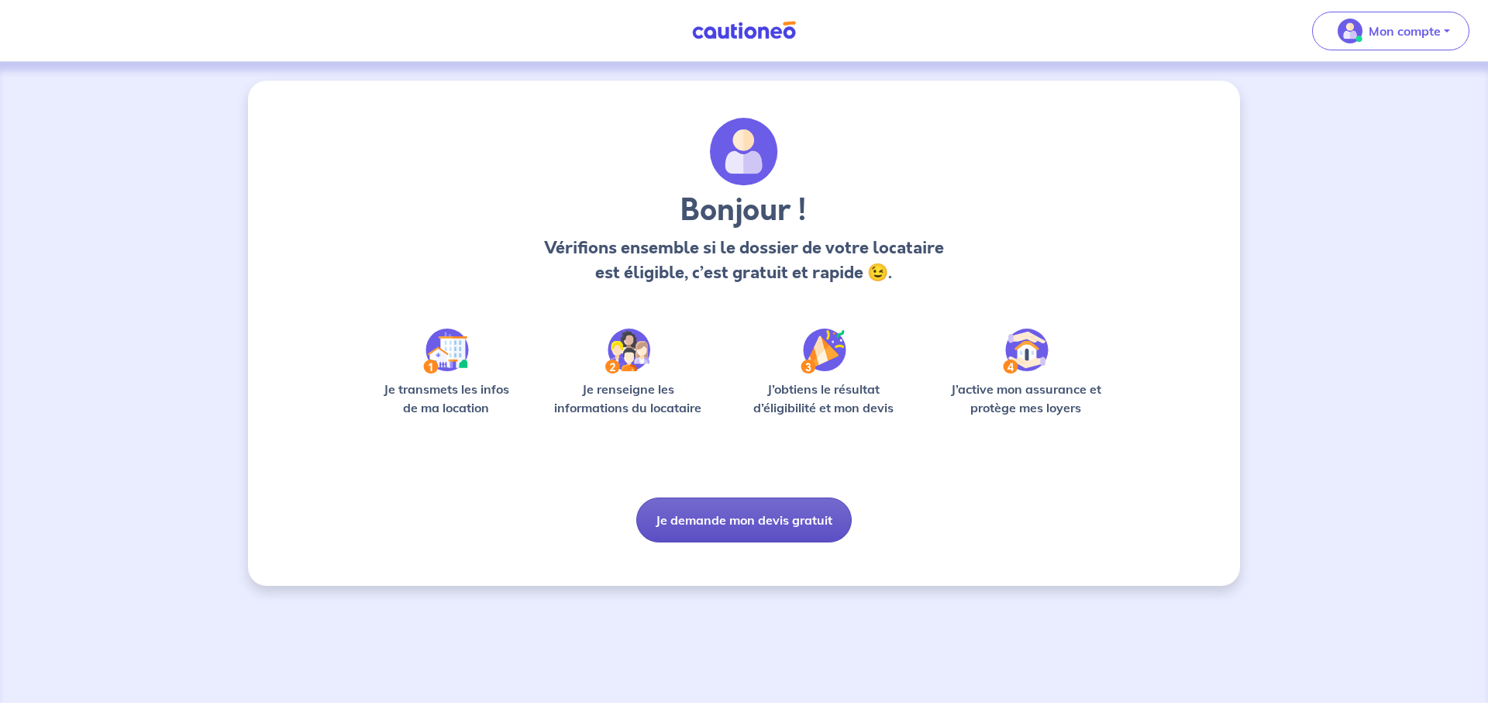
click at [745, 539] on button "Je demande mon devis gratuit" at bounding box center [743, 520] width 215 height 45
